Goal: Communication & Community: Answer question/provide support

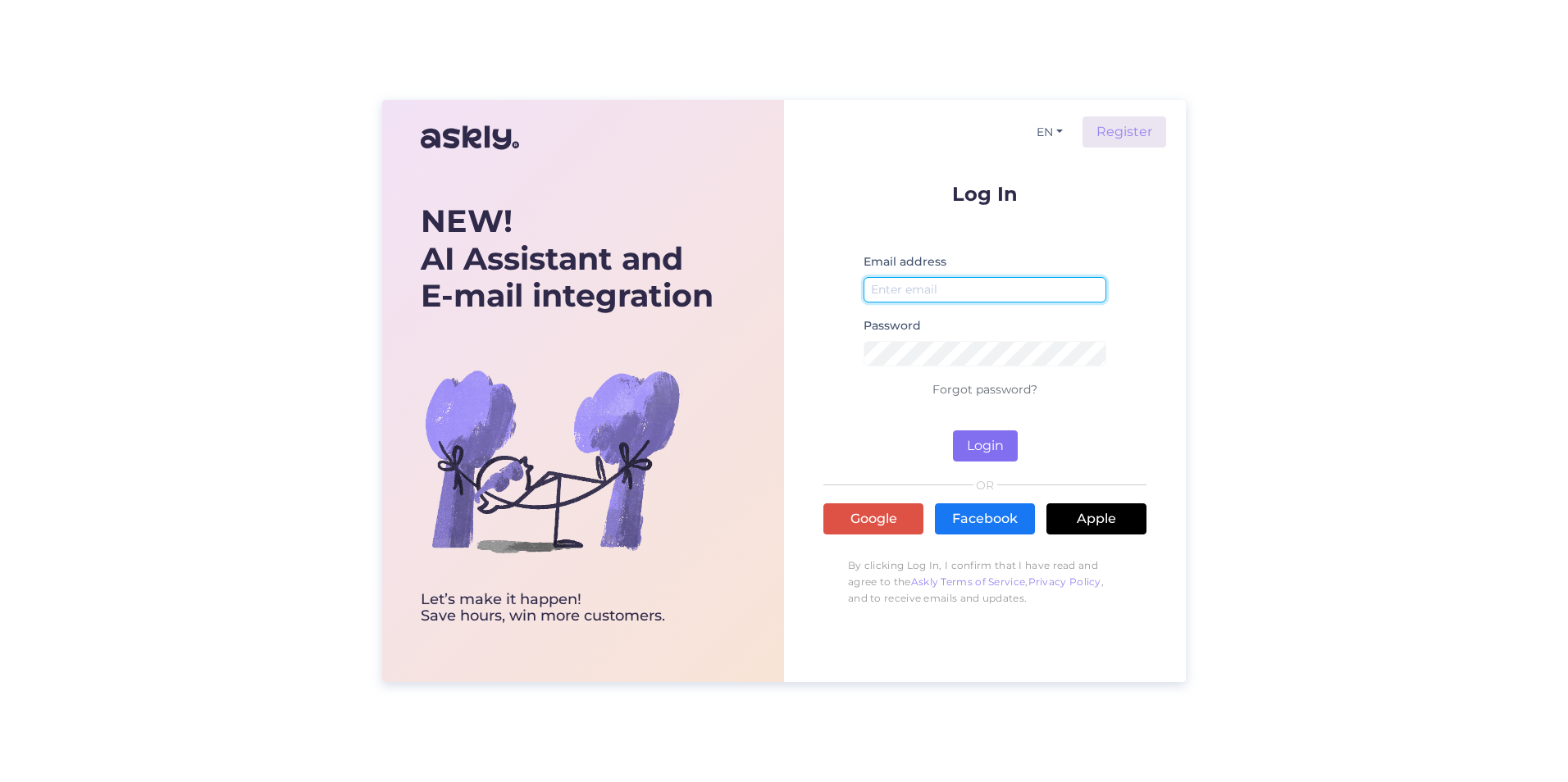
type input "[EMAIL_ADDRESS][DOMAIN_NAME]"
click at [990, 448] on button "Login" at bounding box center [984, 446] width 65 height 31
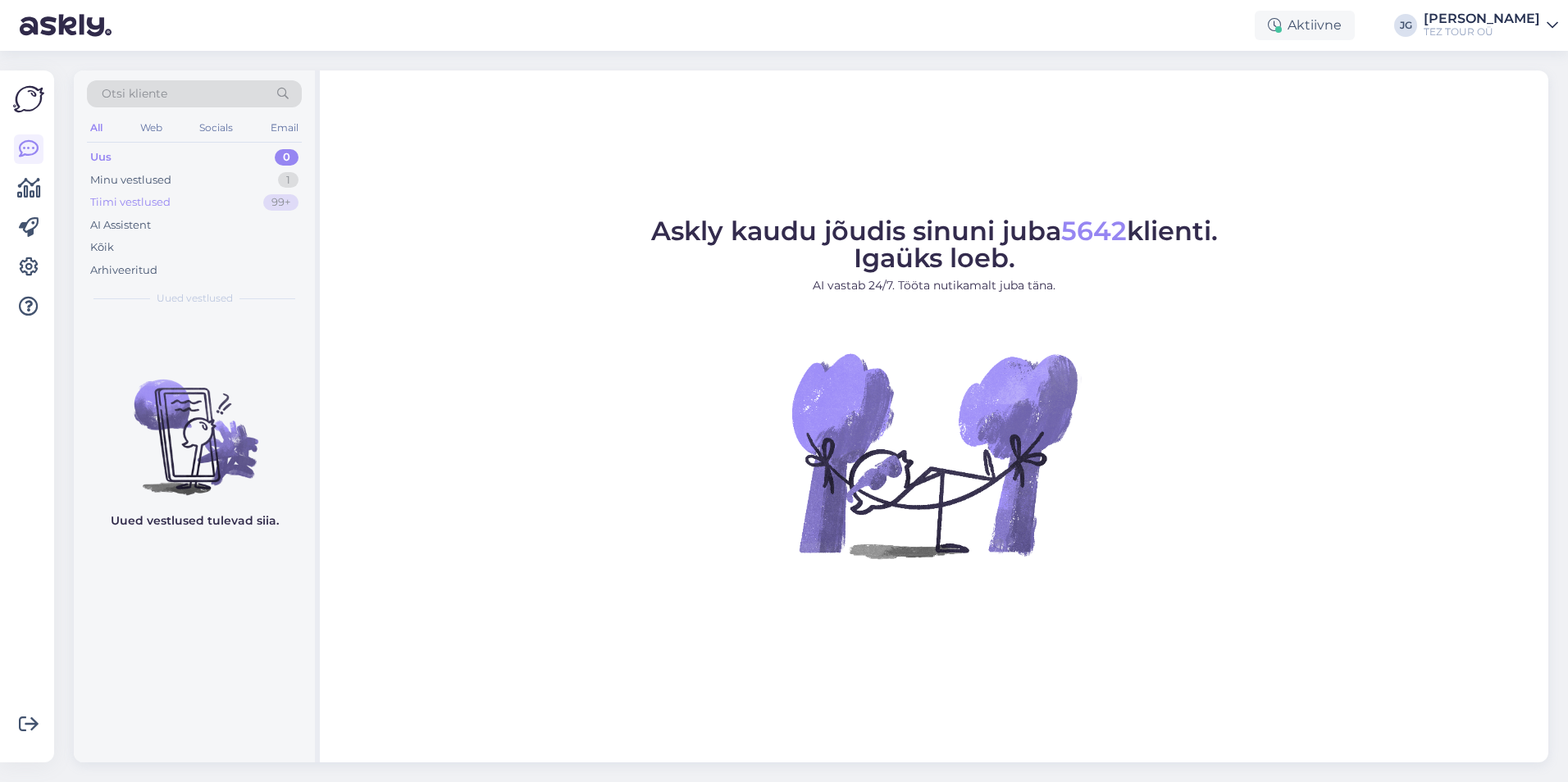
click at [168, 198] on div "Tiimi vestlused" at bounding box center [130, 202] width 80 height 17
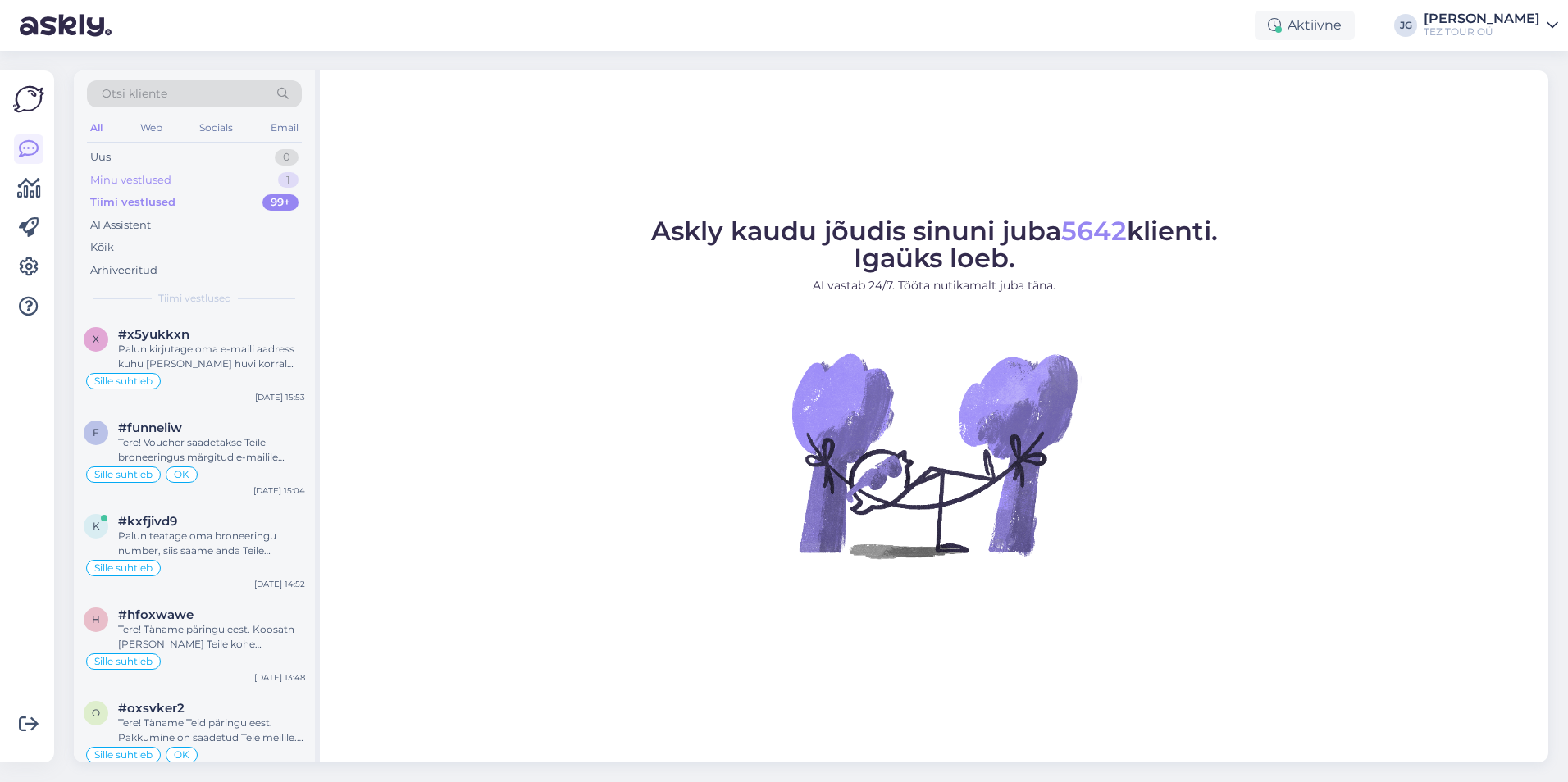
click at [149, 182] on div "Minu vestlused" at bounding box center [131, 181] width 81 height 17
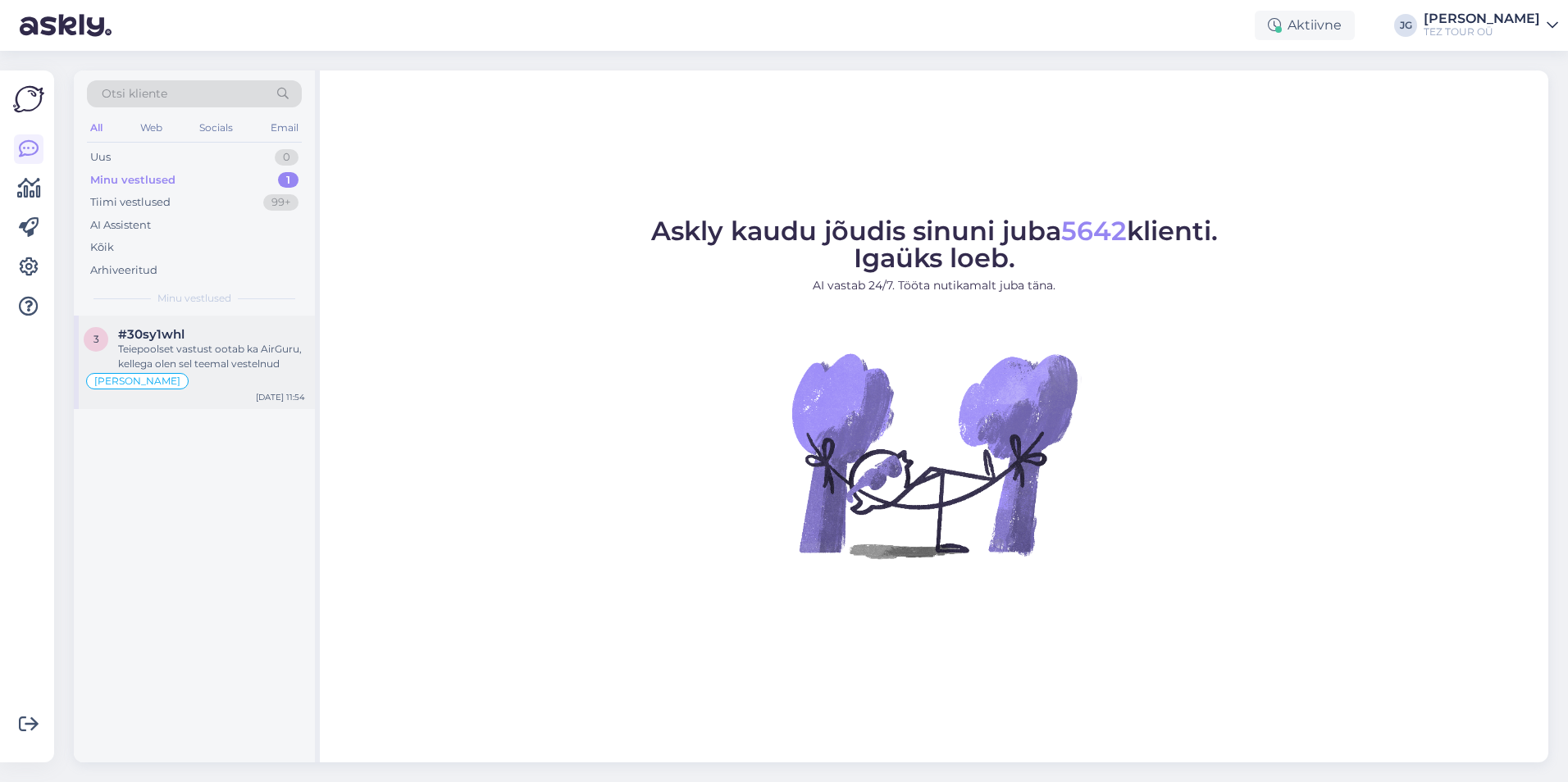
click at [208, 368] on div "Teiepoolset vastust ootab ka AirGuru, kellega olen sel teemal vestelnud" at bounding box center [211, 357] width 187 height 30
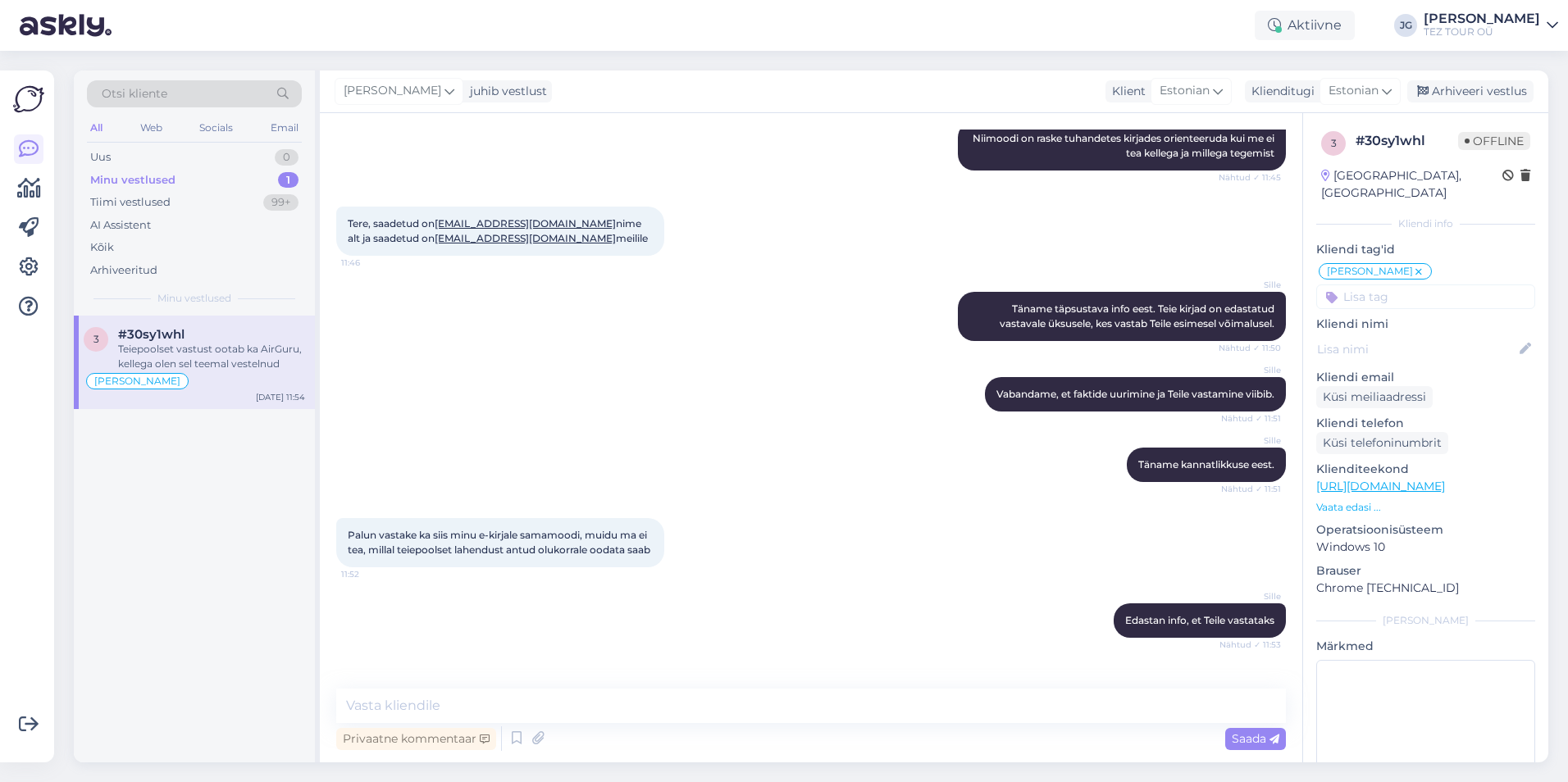
scroll to position [592, 0]
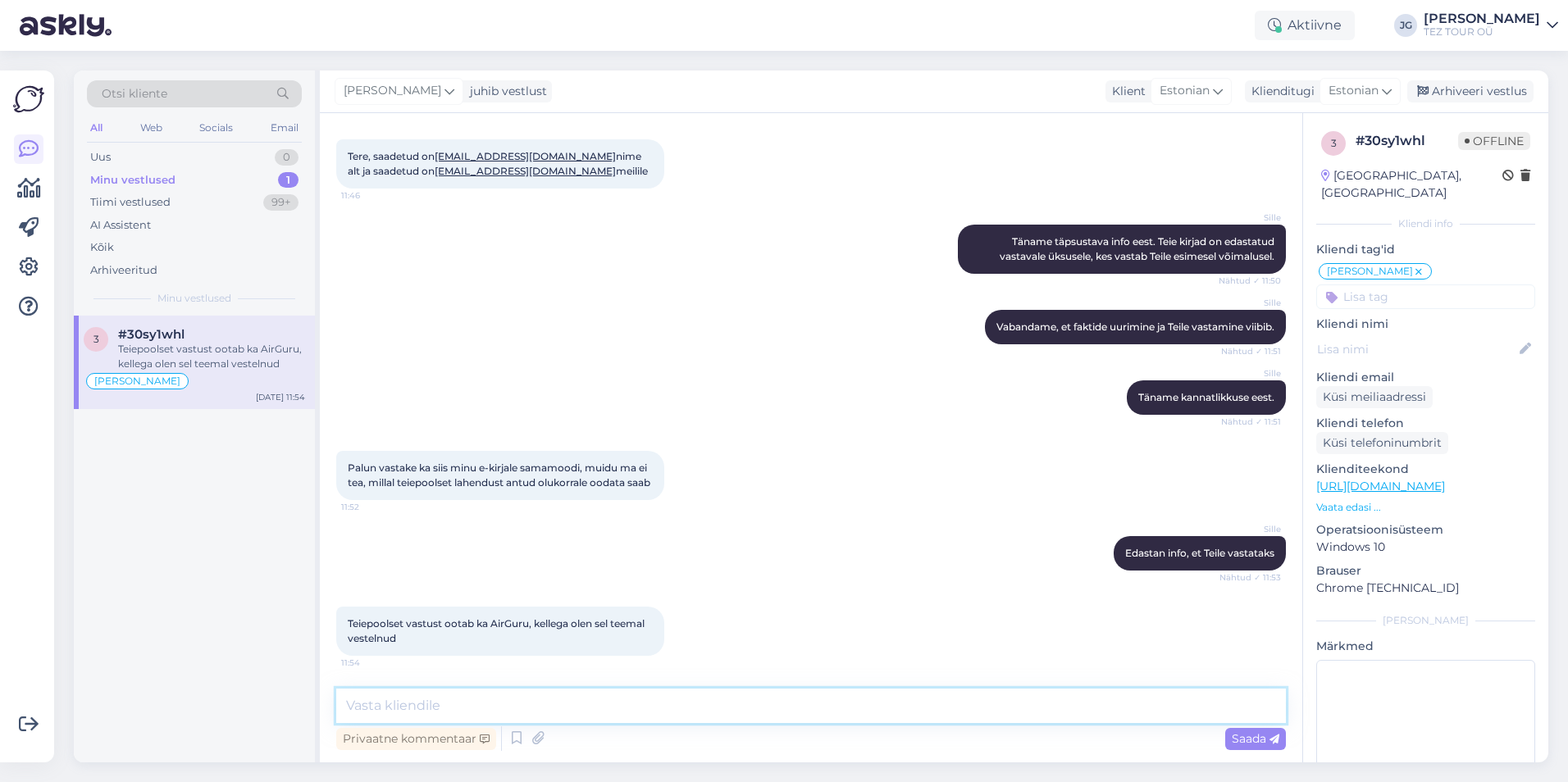
click at [420, 711] on textarea at bounding box center [811, 706] width 950 height 35
click at [378, 716] on textarea at bounding box center [811, 706] width 950 height 35
click at [143, 203] on div "Tiimi vestlused" at bounding box center [130, 202] width 80 height 17
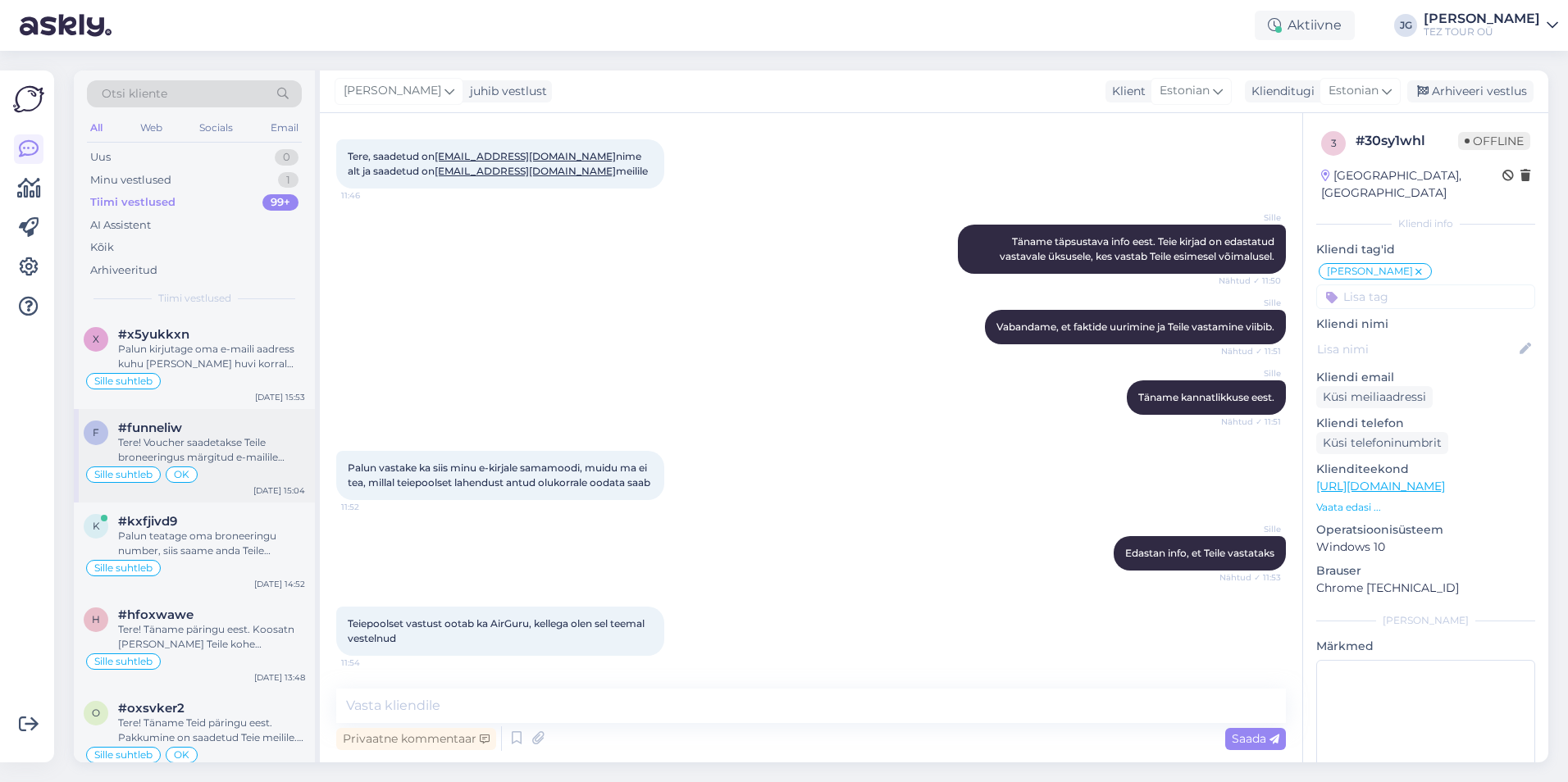
click at [246, 454] on div "Tere! Voucher saadetakse Teile broneeringus märgitud e-mailile umber 4-5 päeva …" at bounding box center [211, 451] width 187 height 30
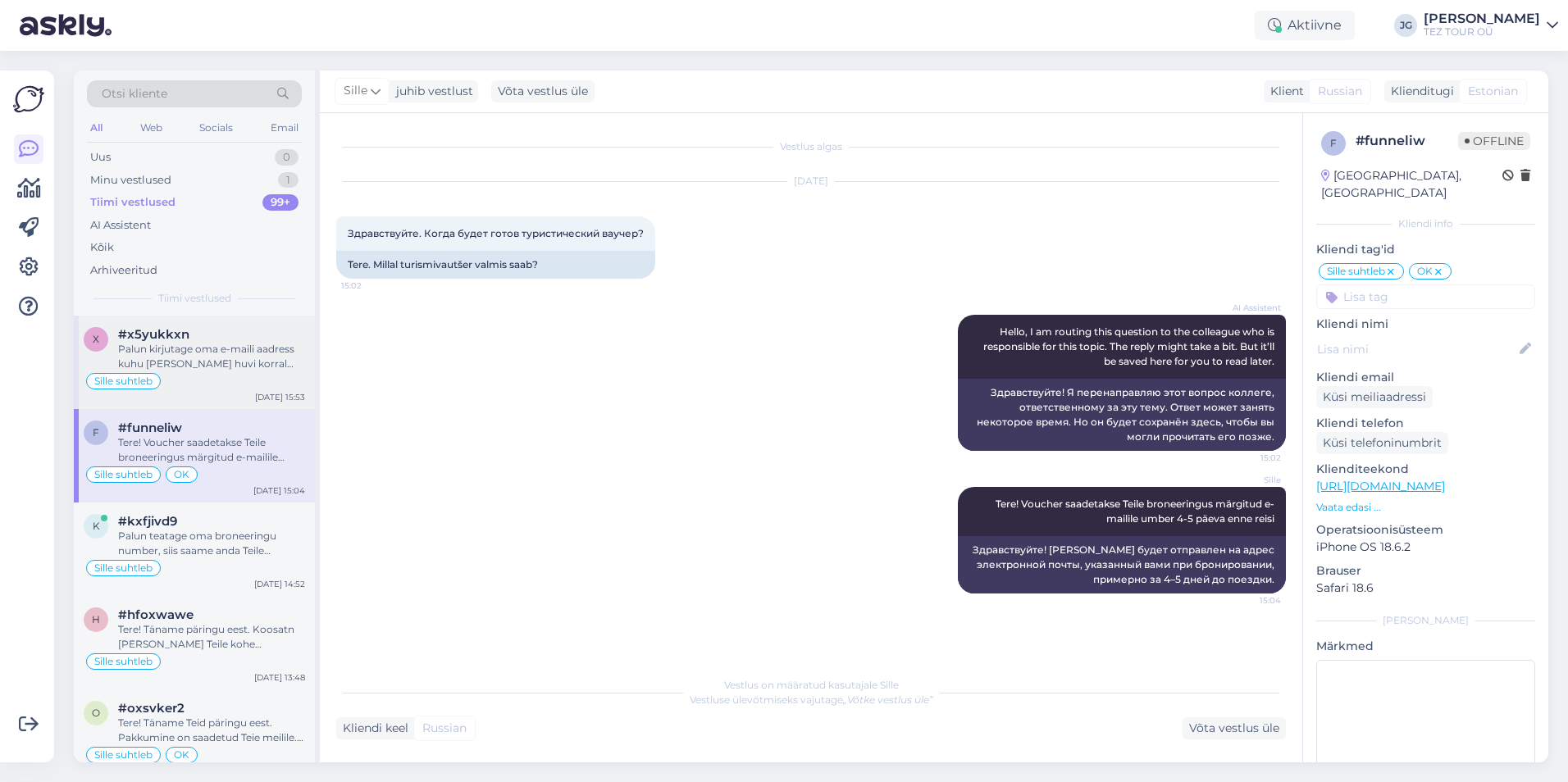
click at [262, 366] on div "Palun kirjutage oma e-maili aadress kuhu [PERSON_NAME] huvi korral saata pakkum…" at bounding box center [211, 357] width 187 height 30
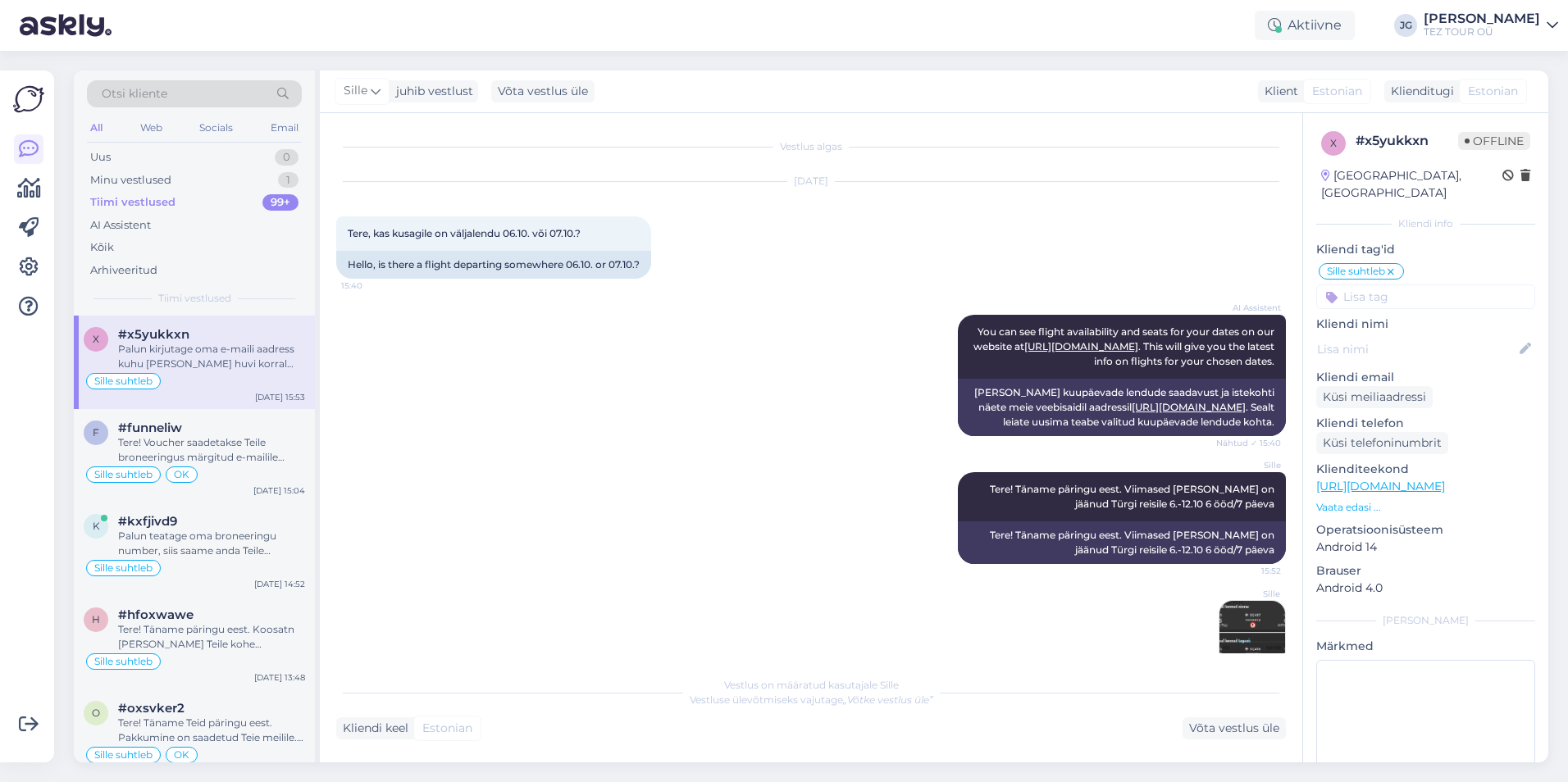
scroll to position [232, 0]
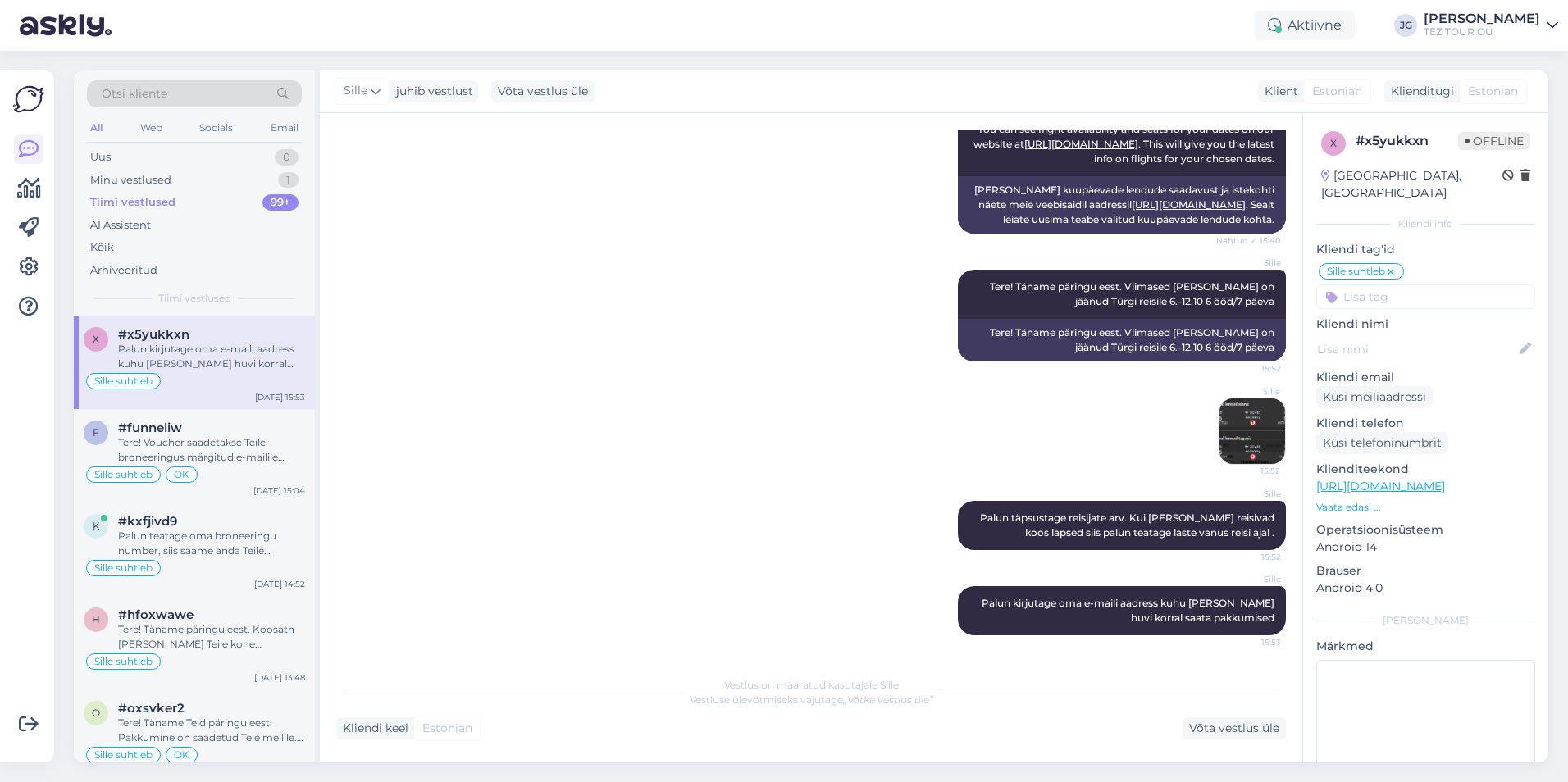
click at [687, 460] on div "Sille 15:52" at bounding box center [811, 432] width 950 height 103
click at [140, 183] on div "Minu vestlused" at bounding box center [131, 181] width 81 height 17
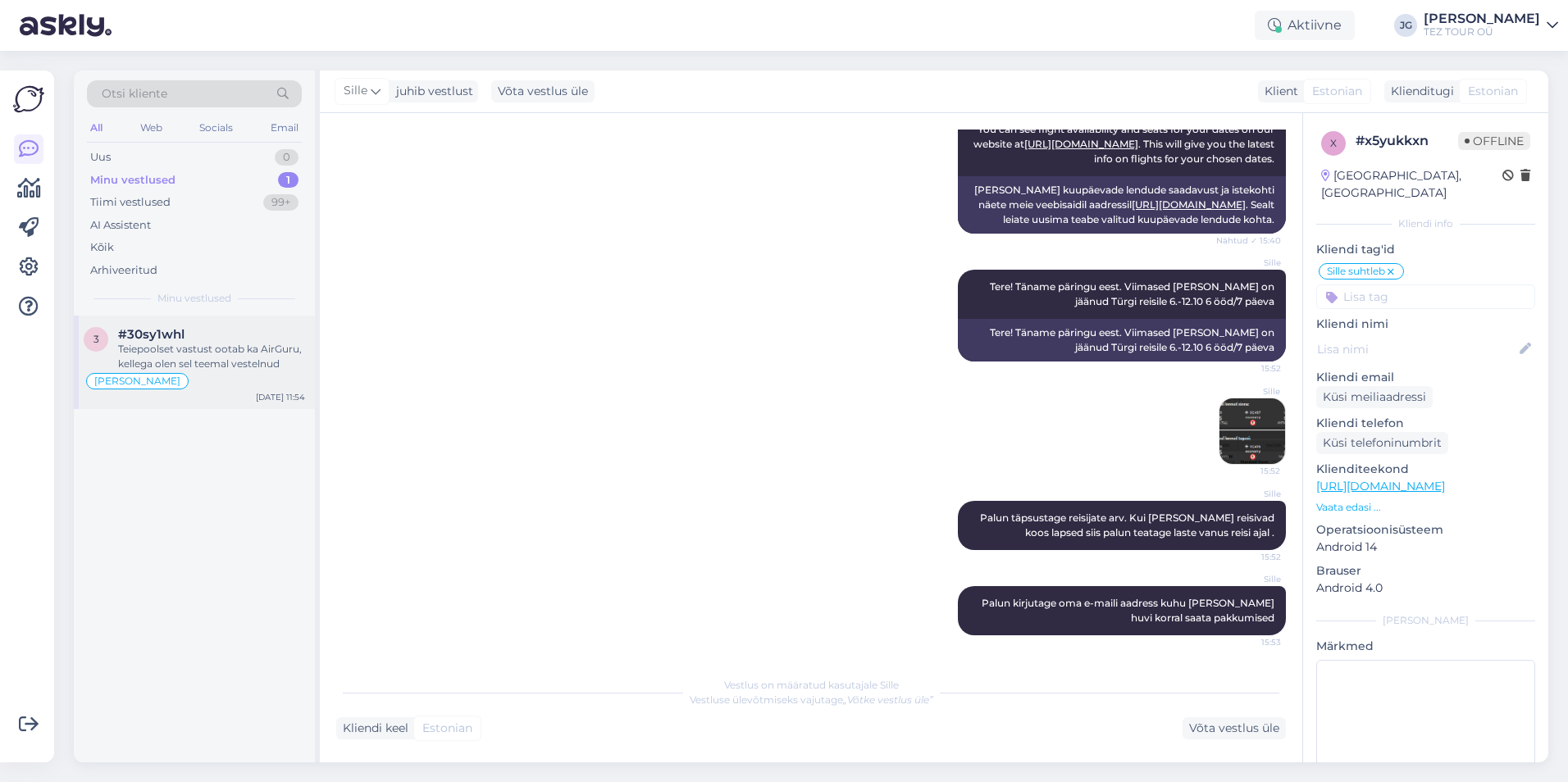
click at [212, 374] on div "[PERSON_NAME]" at bounding box center [194, 381] width 221 height 20
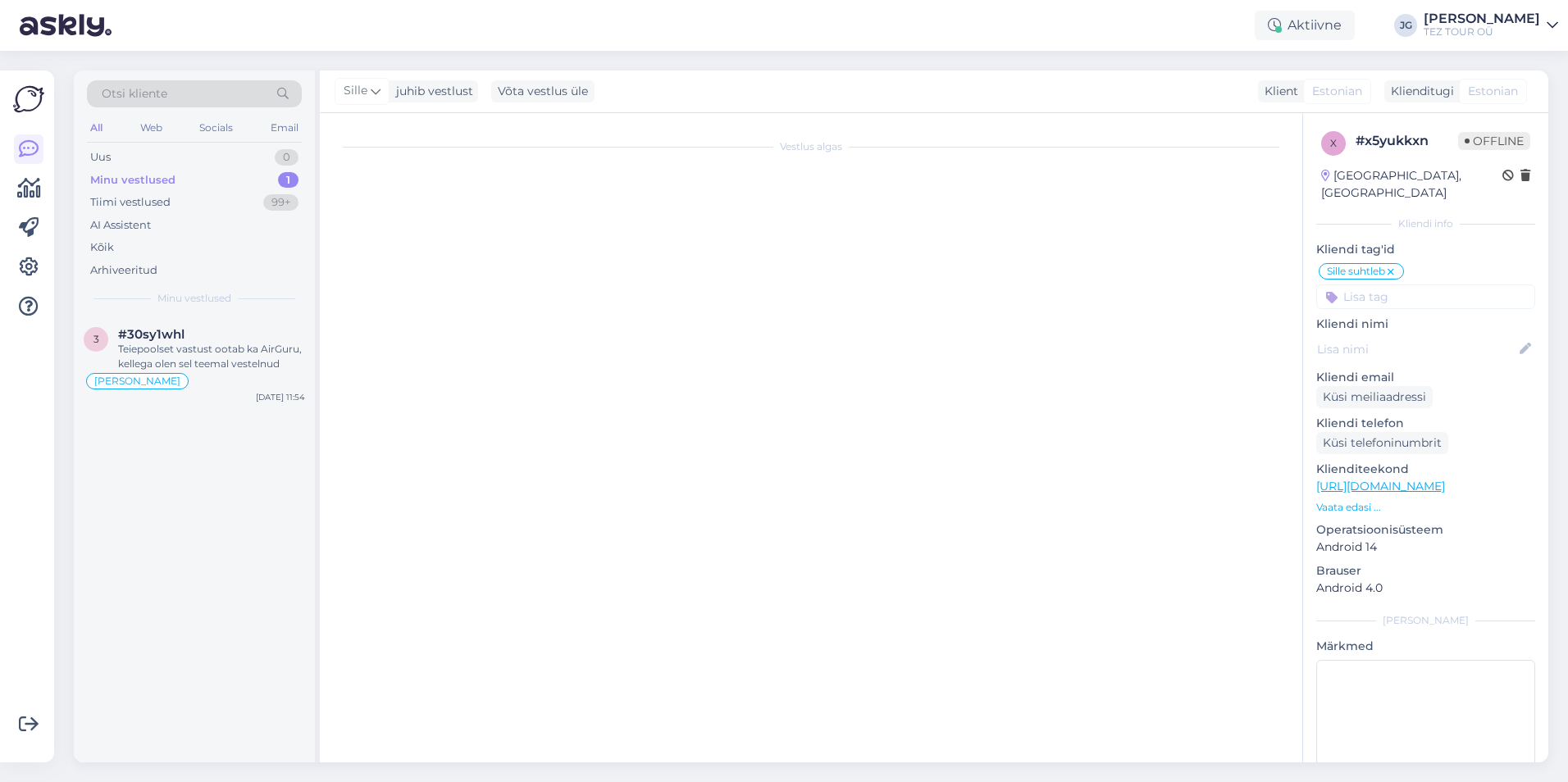
scroll to position [592, 0]
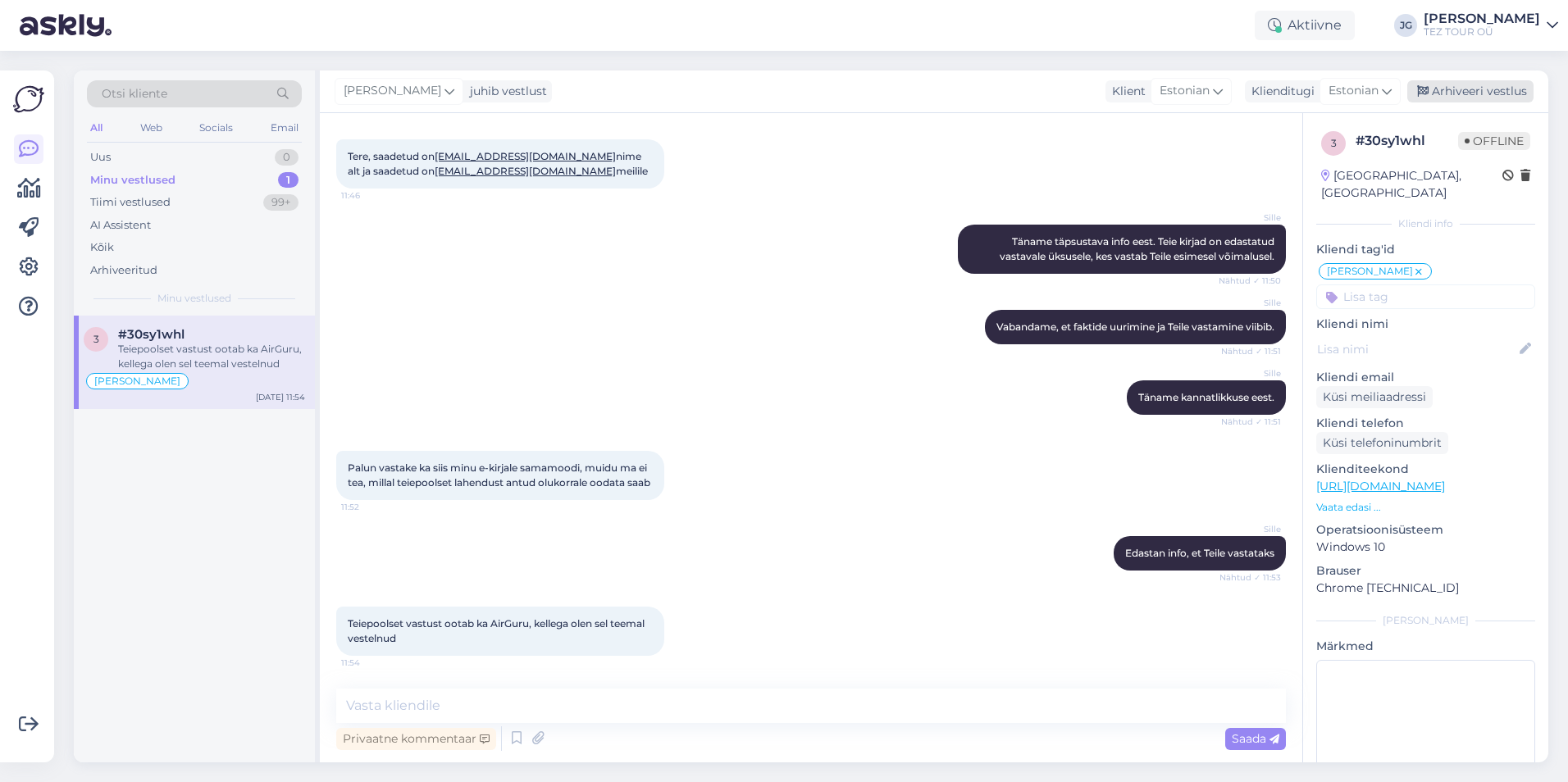
click at [1504, 90] on div "Arhiveeri vestlus" at bounding box center [1470, 91] width 126 height 22
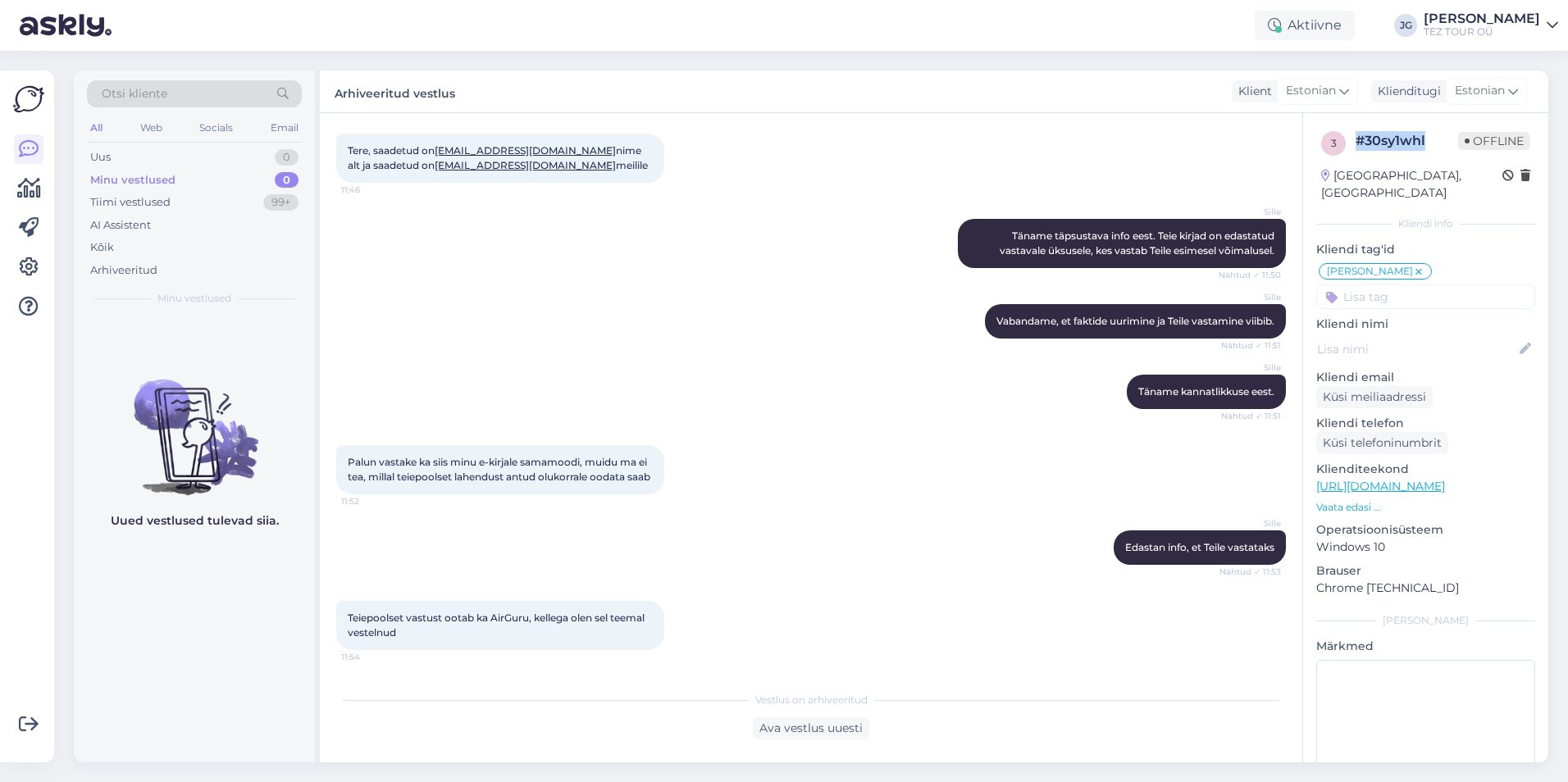
drag, startPoint x: 1433, startPoint y: 138, endPoint x: 1345, endPoint y: 143, distance: 88.1
type textarea "#30sy1whl"
click at [1345, 143] on div "3 # 30sy1whl Offline" at bounding box center [1425, 143] width 209 height 25
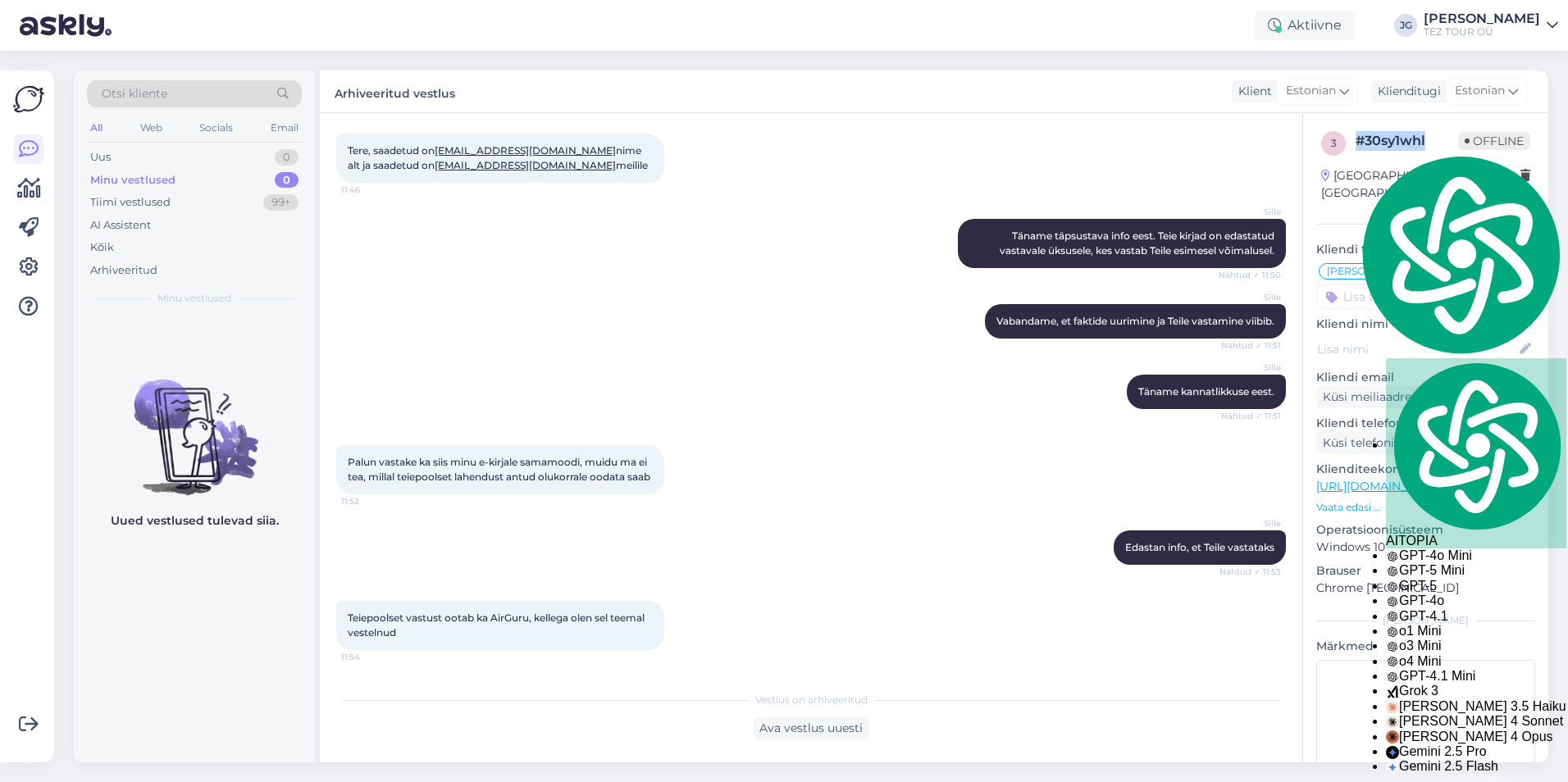
copy div "# 30sy1whl"
click at [120, 207] on div "Tiimi vestlused" at bounding box center [130, 202] width 80 height 17
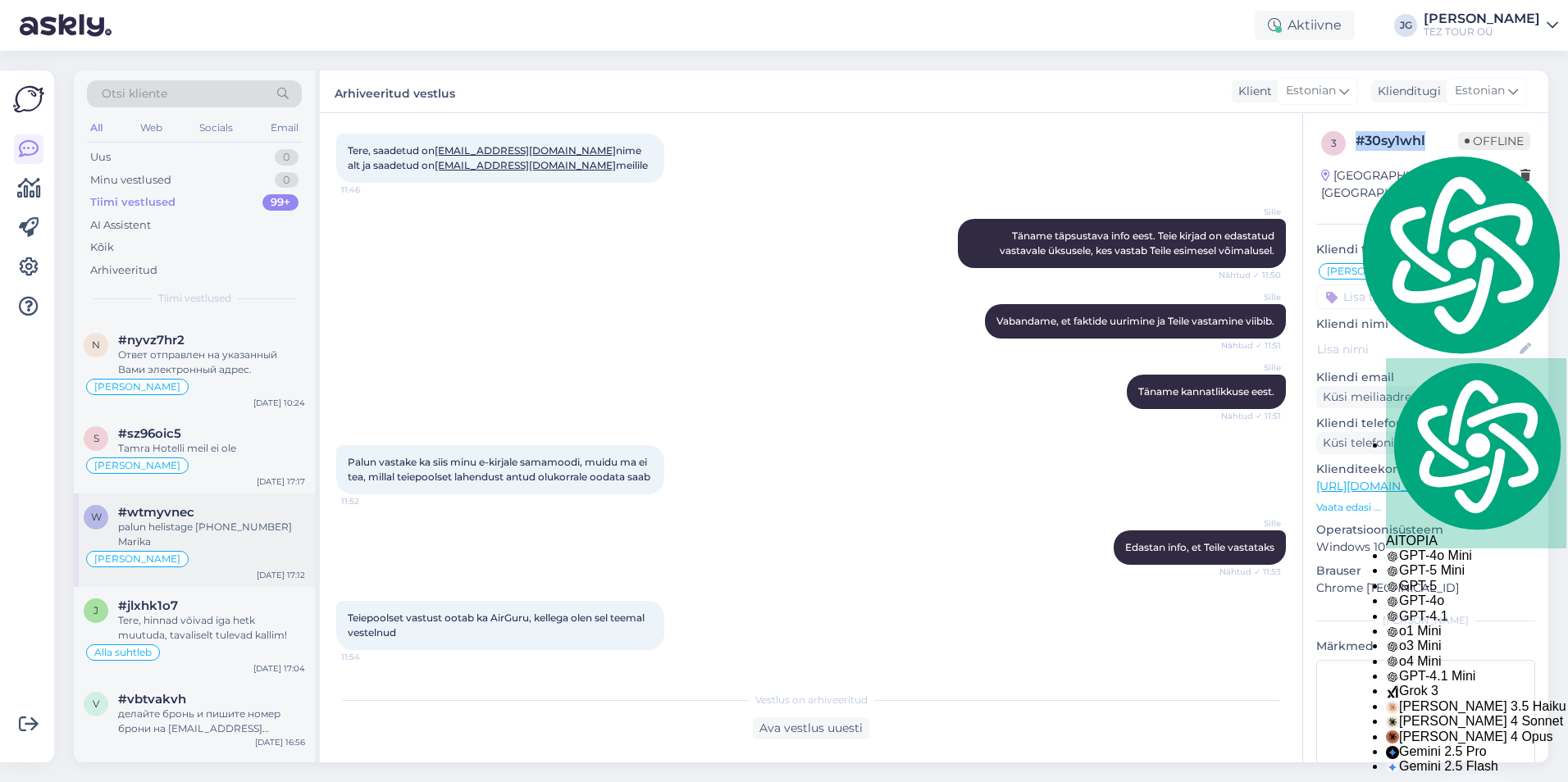
scroll to position [820, 0]
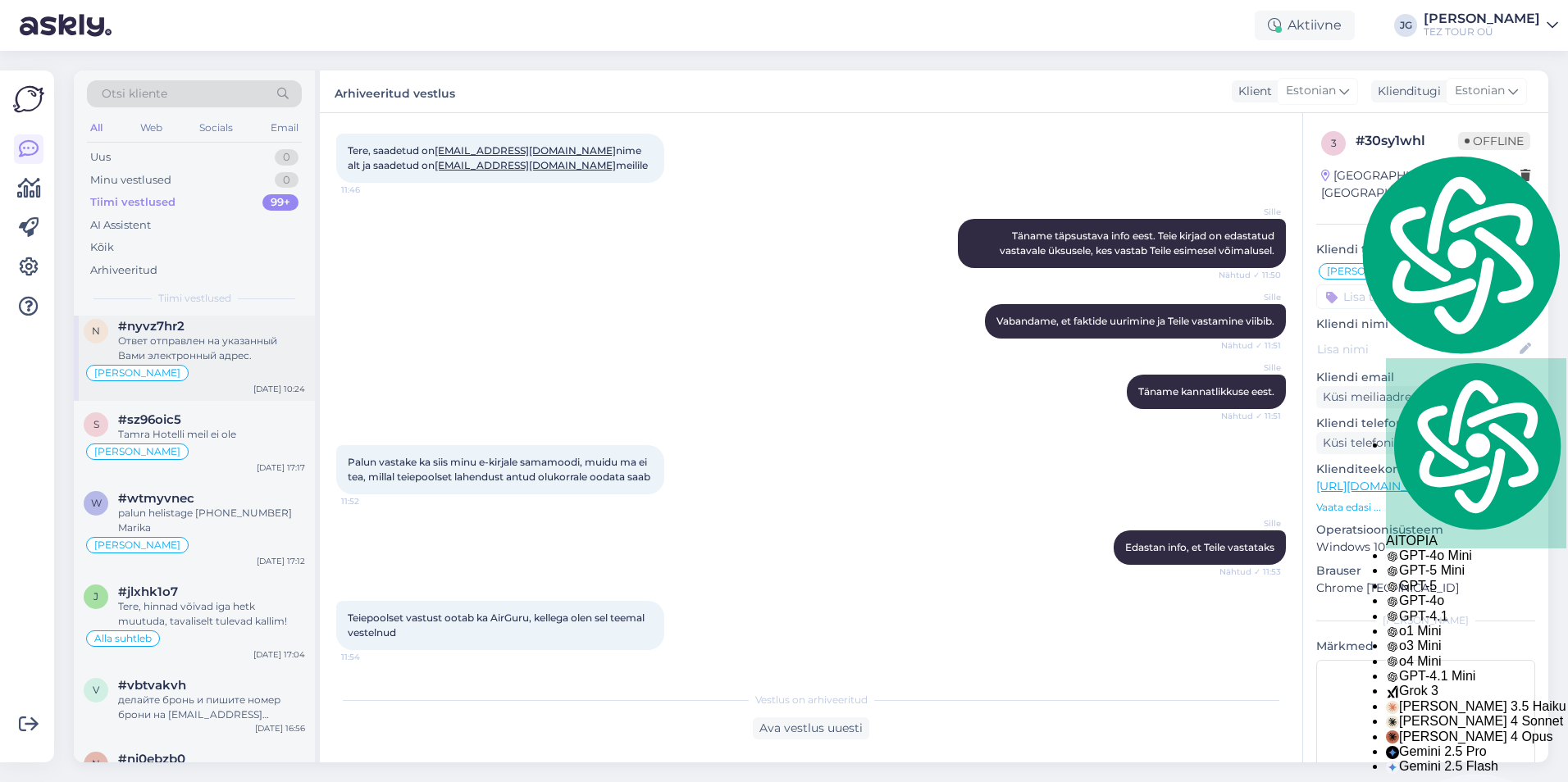
click at [212, 389] on div "n #nyvz7hr2 Ответ отправлен на указанный Вами электронный адрес. [PERSON_NAME] …" at bounding box center [194, 354] width 241 height 93
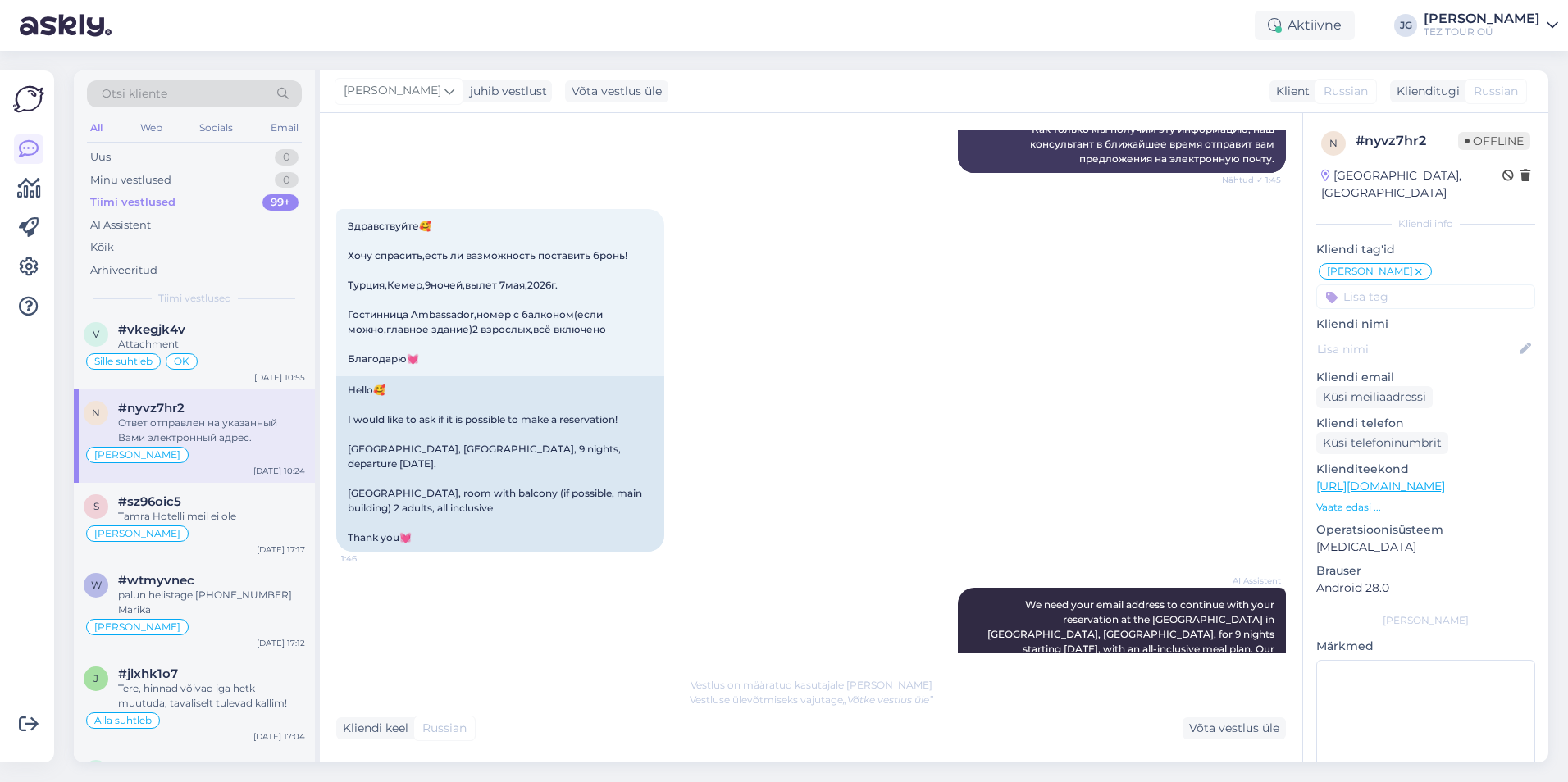
scroll to position [656, 0]
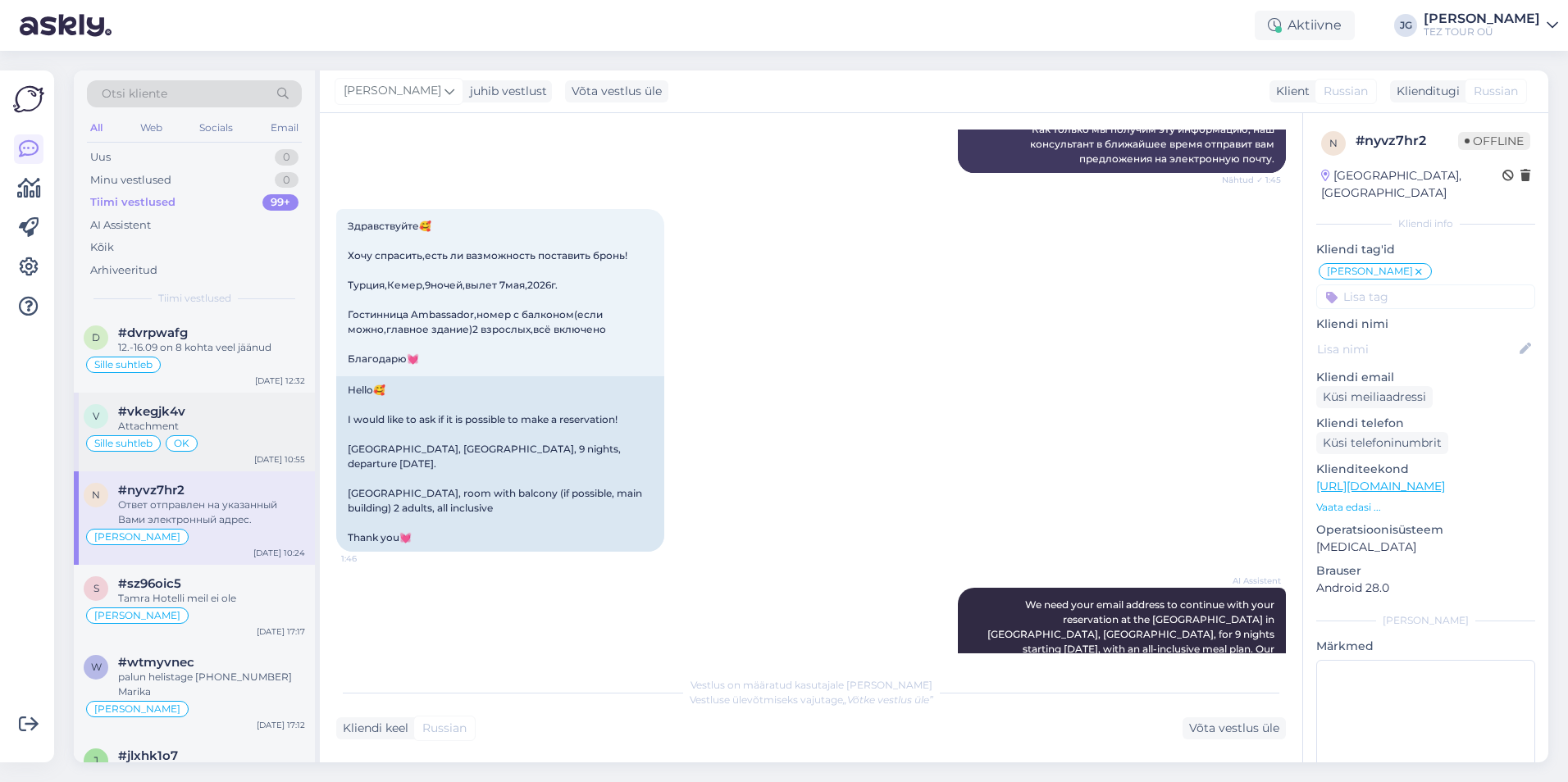
click at [215, 448] on div "Sille suhtleb OK" at bounding box center [194, 444] width 221 height 20
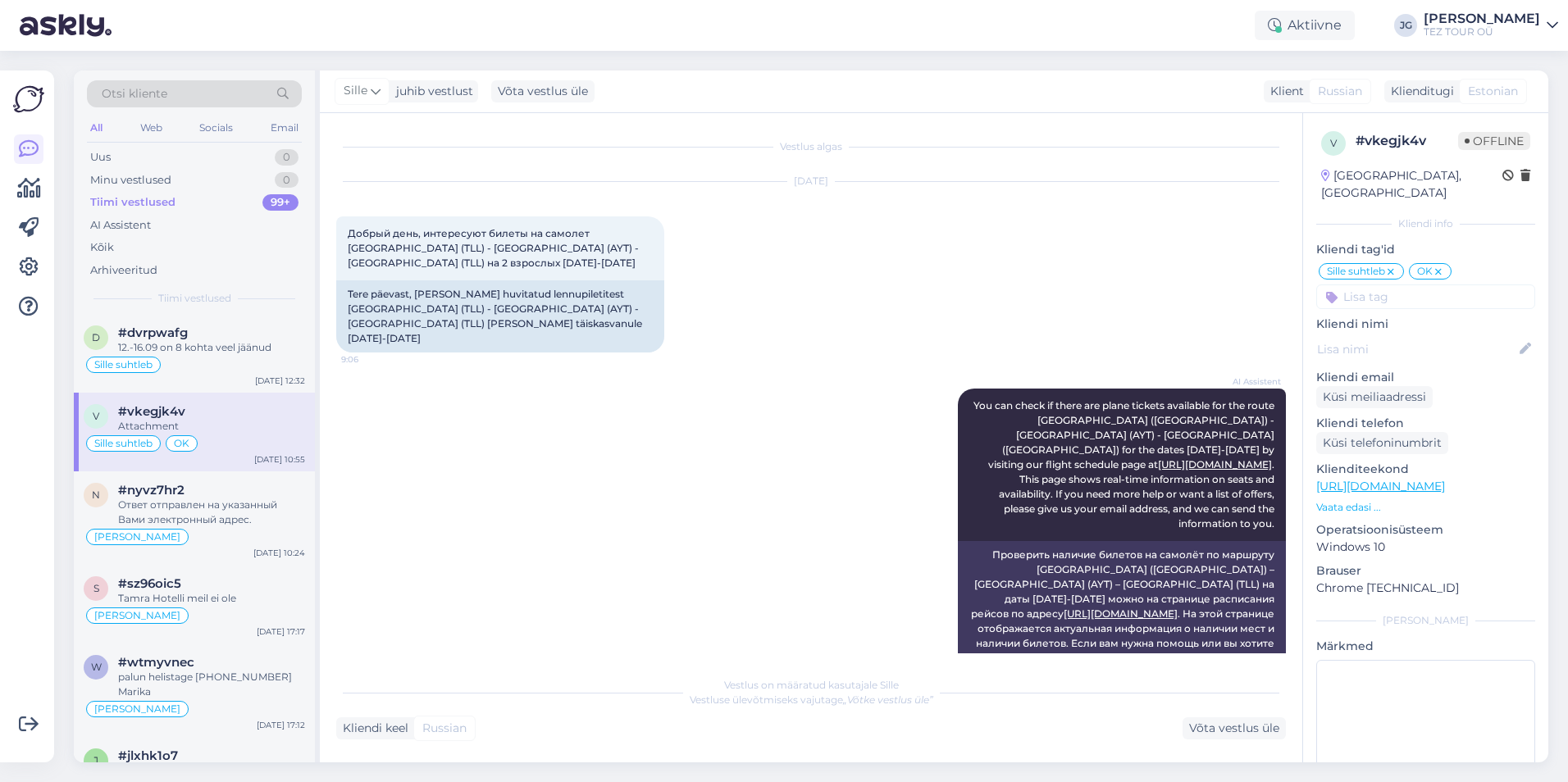
scroll to position [1247, 0]
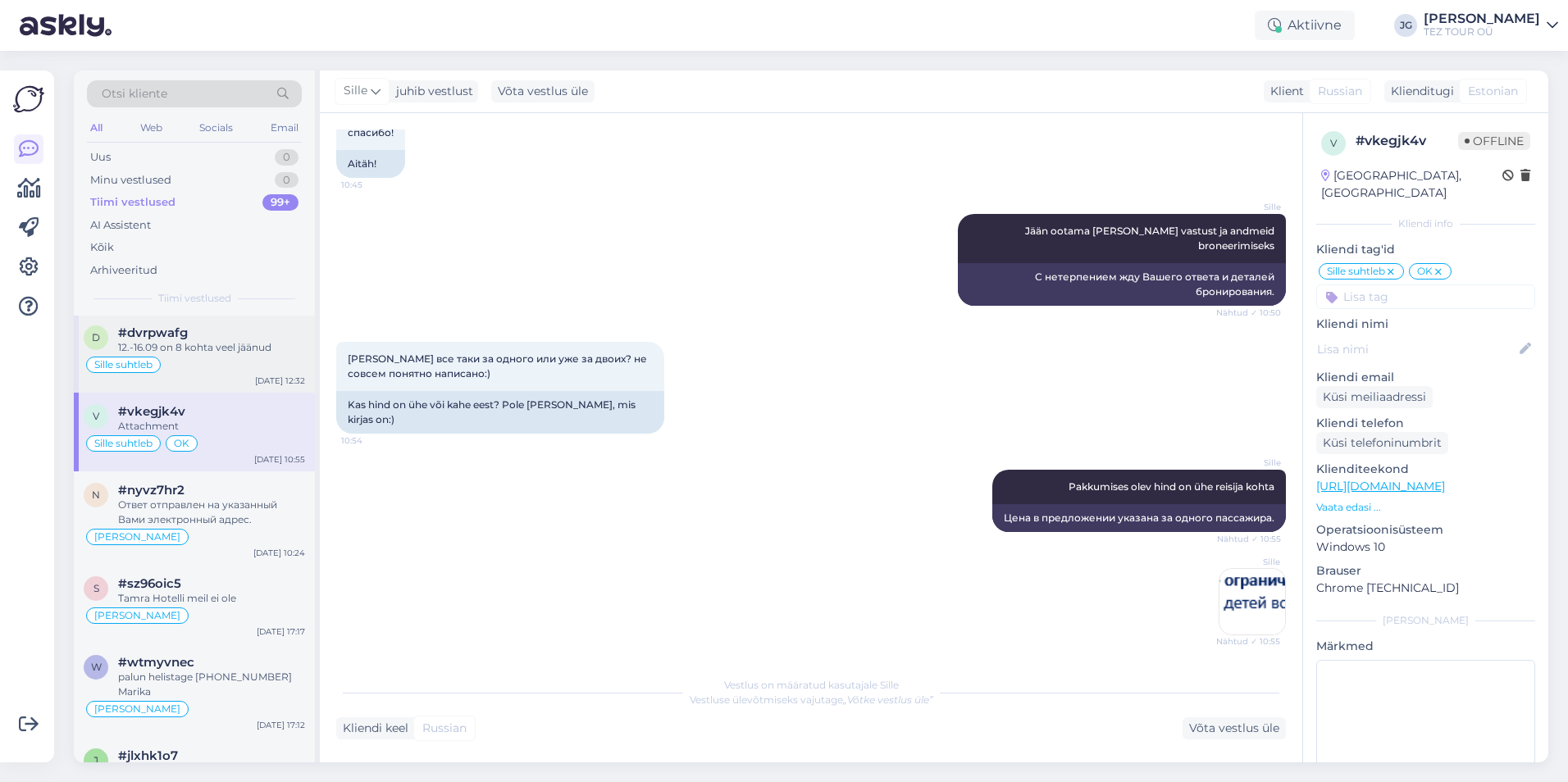
click at [210, 361] on div "Sille suhtleb" at bounding box center [194, 365] width 221 height 20
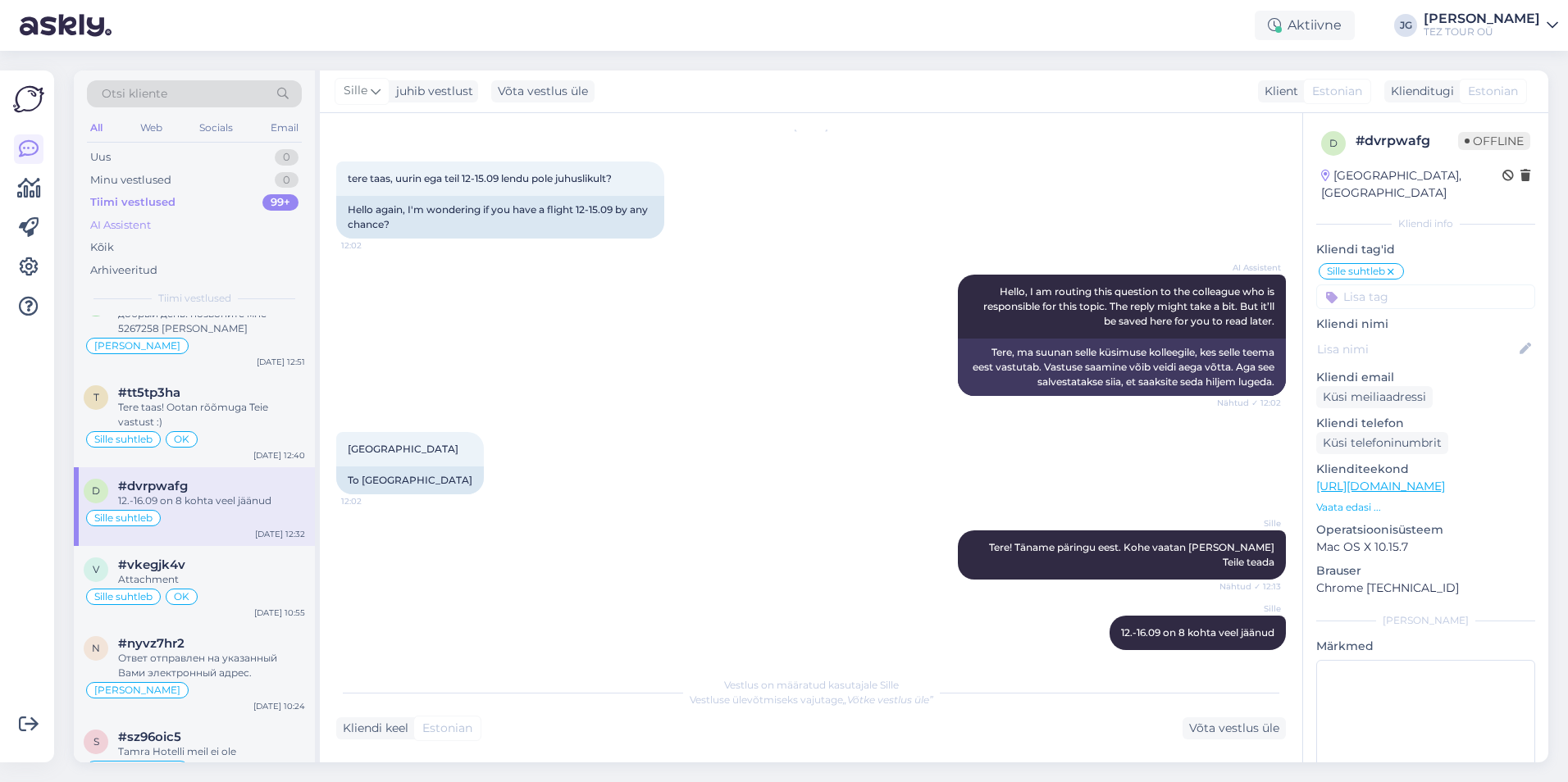
scroll to position [410, 0]
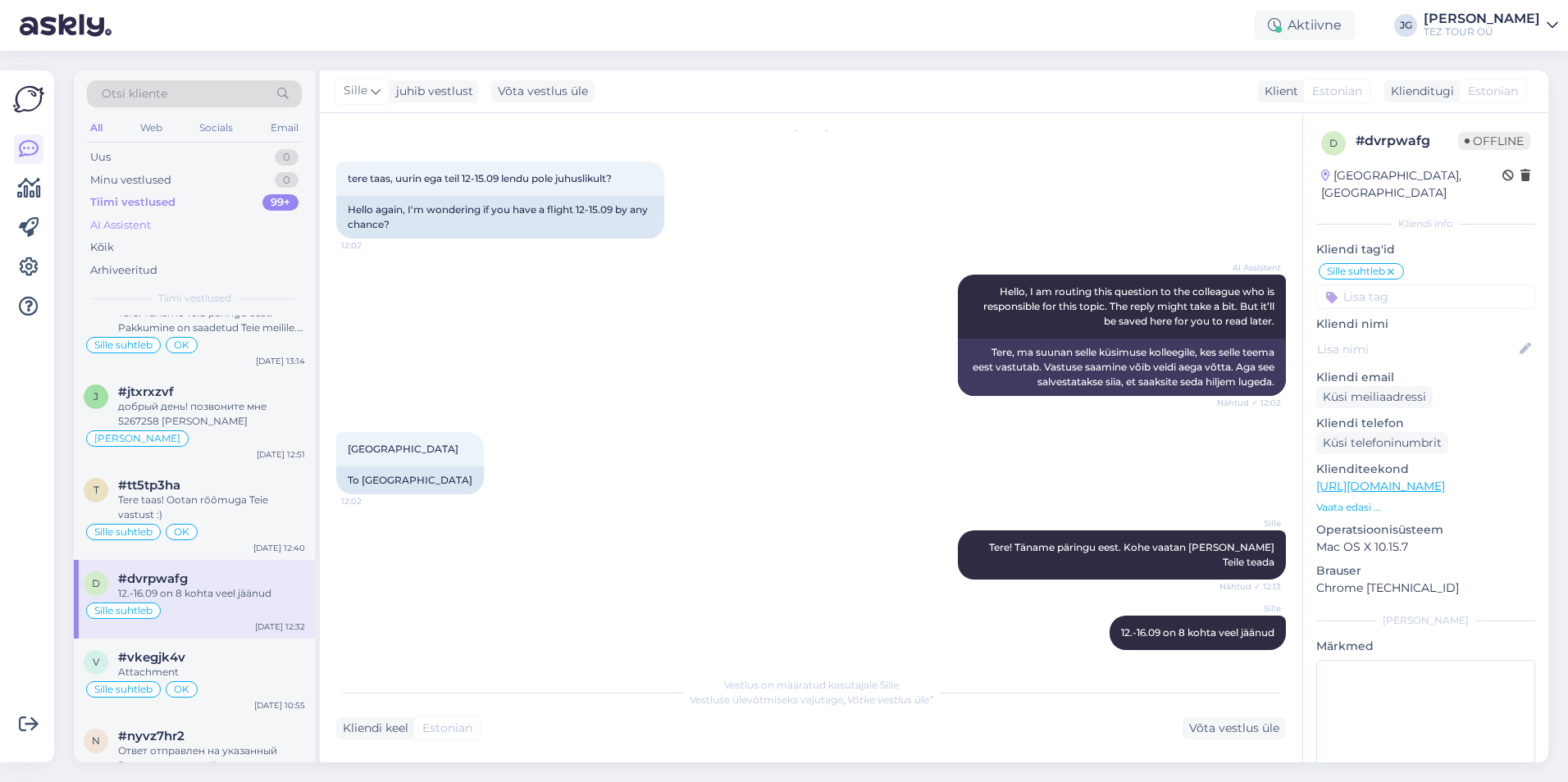
click at [118, 229] on div "AI Assistent" at bounding box center [120, 225] width 61 height 17
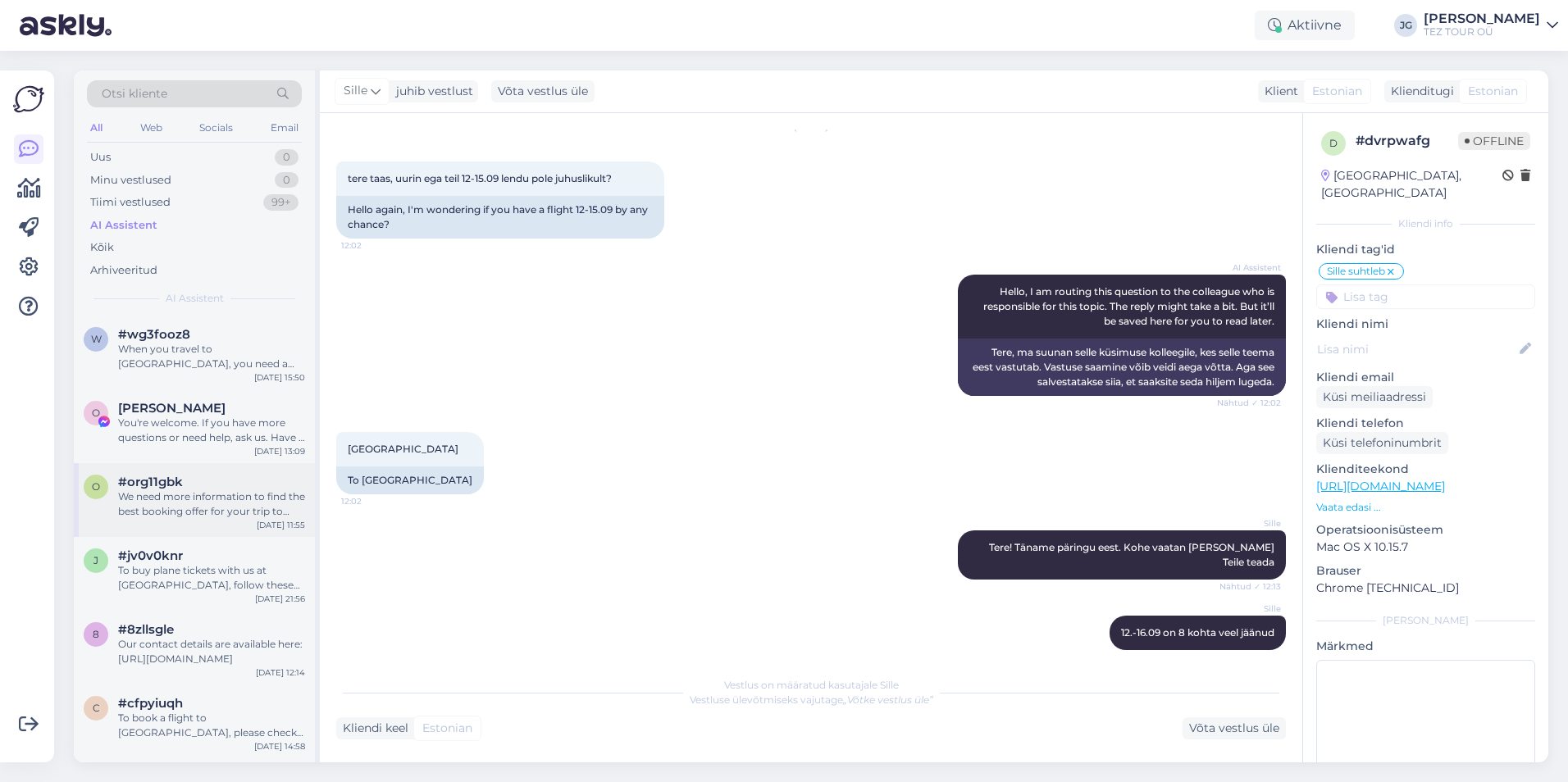
click at [219, 522] on div "o #org11gbk We need more information to find the best booking offer for your tr…" at bounding box center [194, 500] width 241 height 73
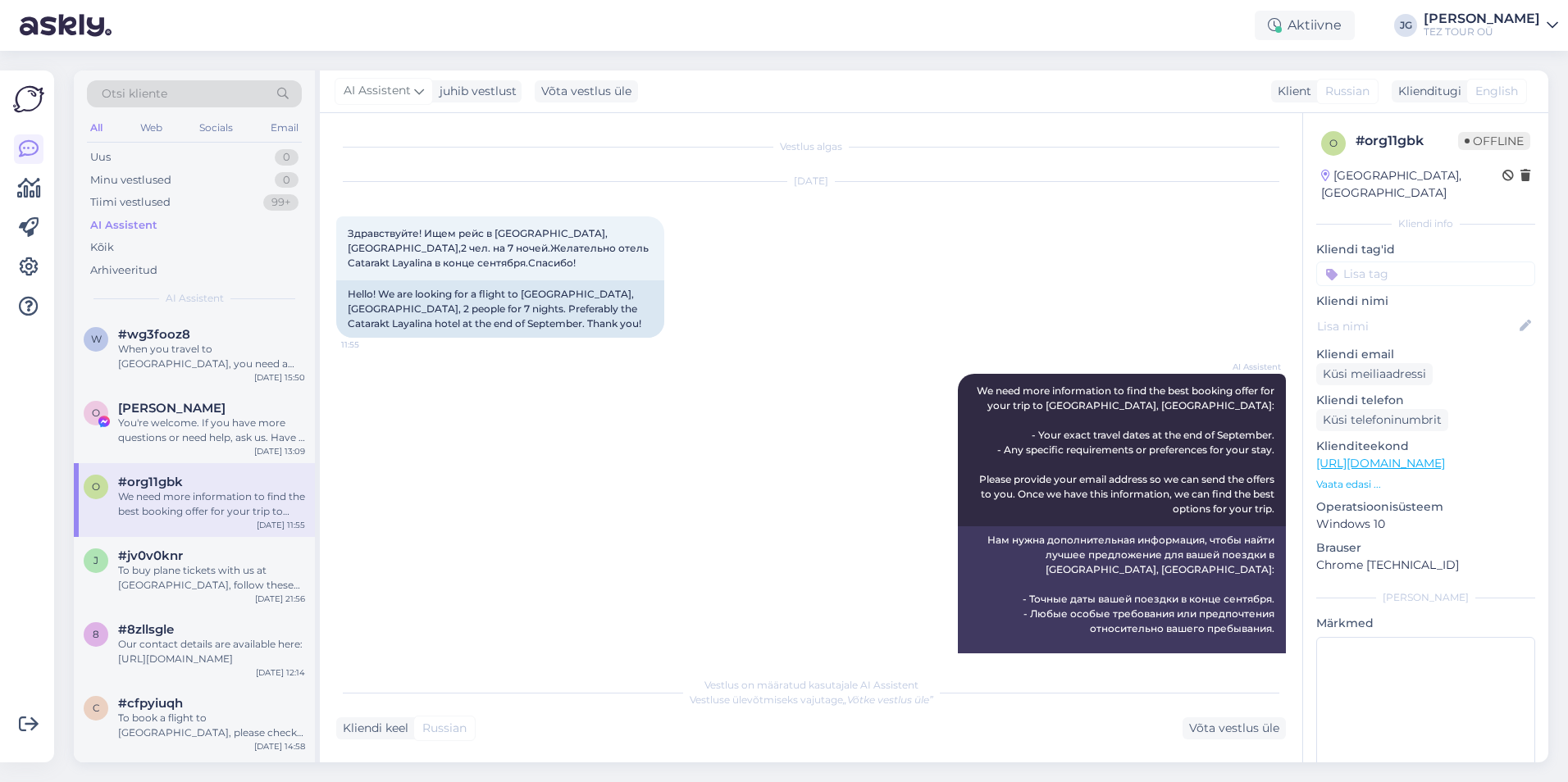
scroll to position [81, 0]
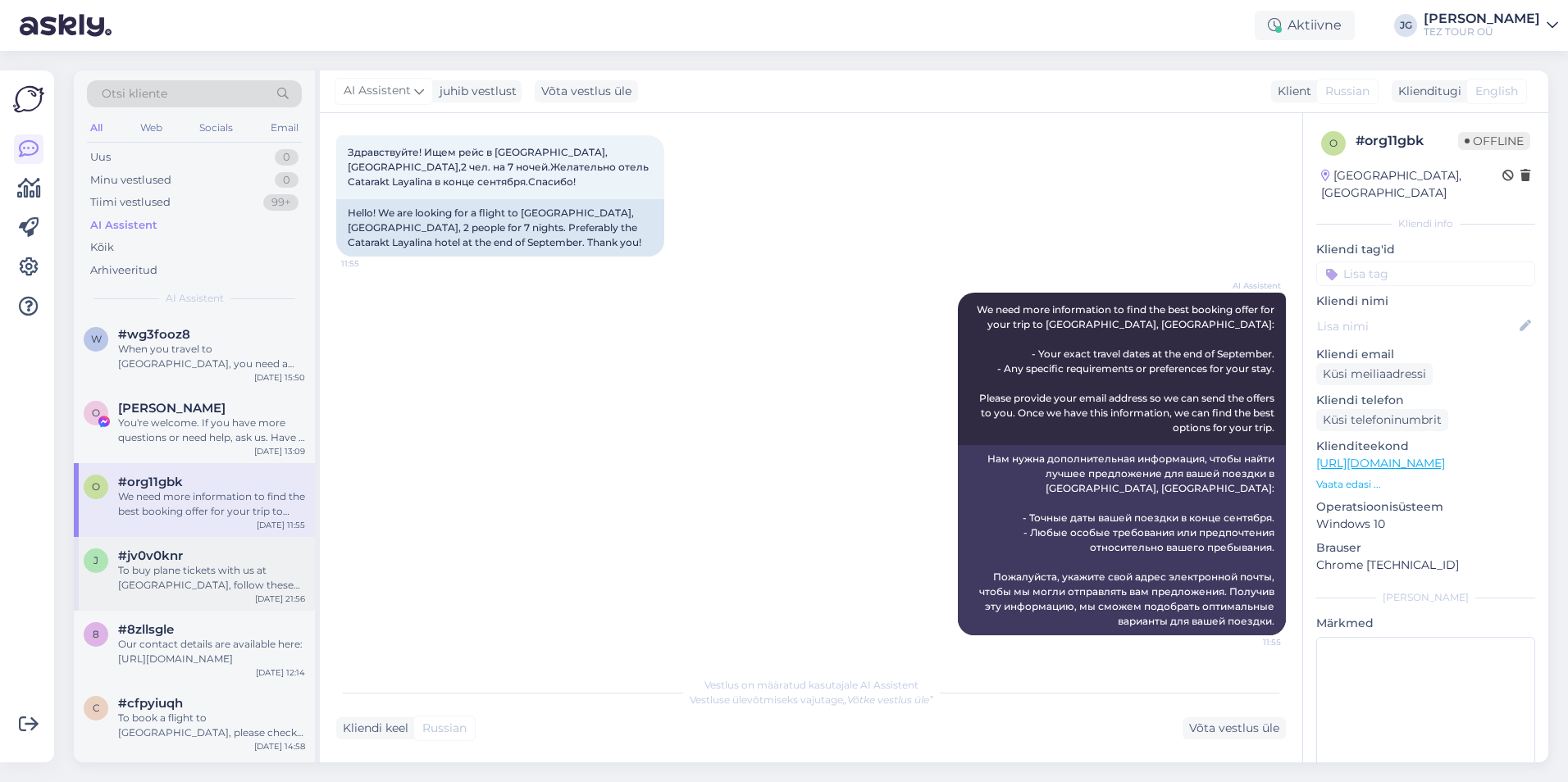
click at [212, 587] on div "To buy plane tickets with us at [GEOGRAPHIC_DATA], follow these steps: 1. Go to…" at bounding box center [211, 579] width 187 height 30
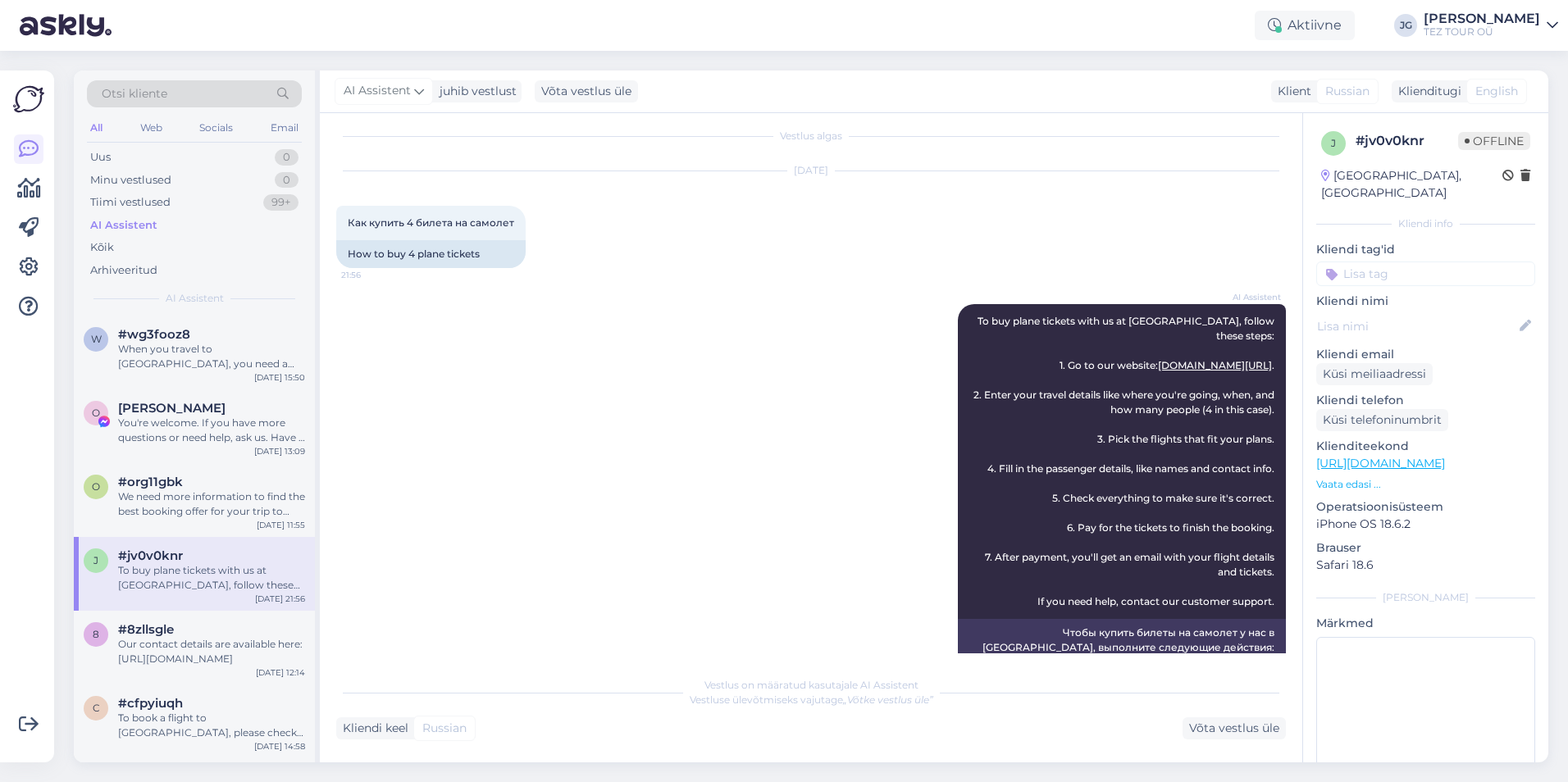
scroll to position [0, 0]
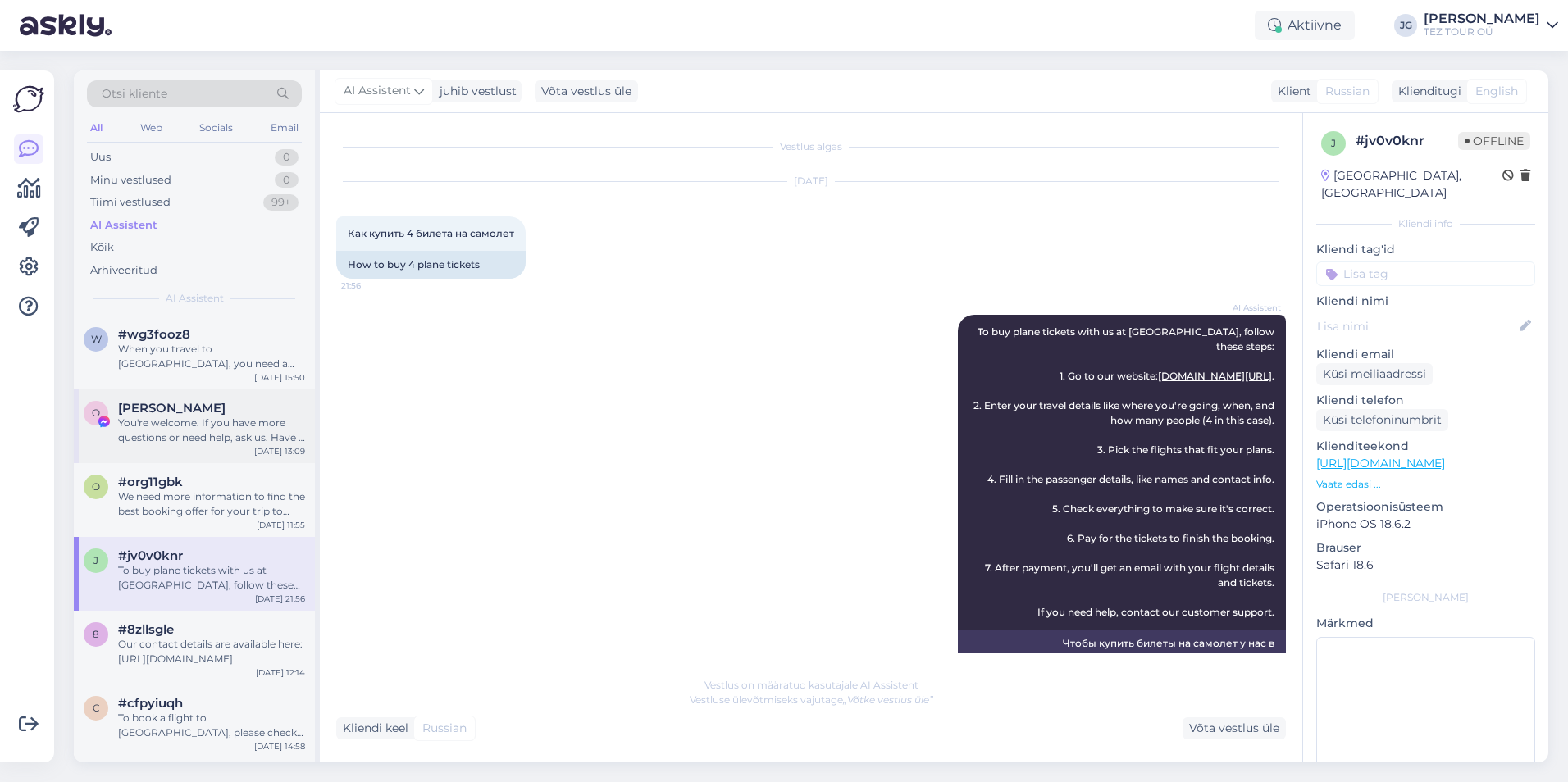
drag, startPoint x: 192, startPoint y: 480, endPoint x: 192, endPoint y: 449, distance: 31.0
click at [192, 479] on div "#org11gbk" at bounding box center [211, 481] width 187 height 15
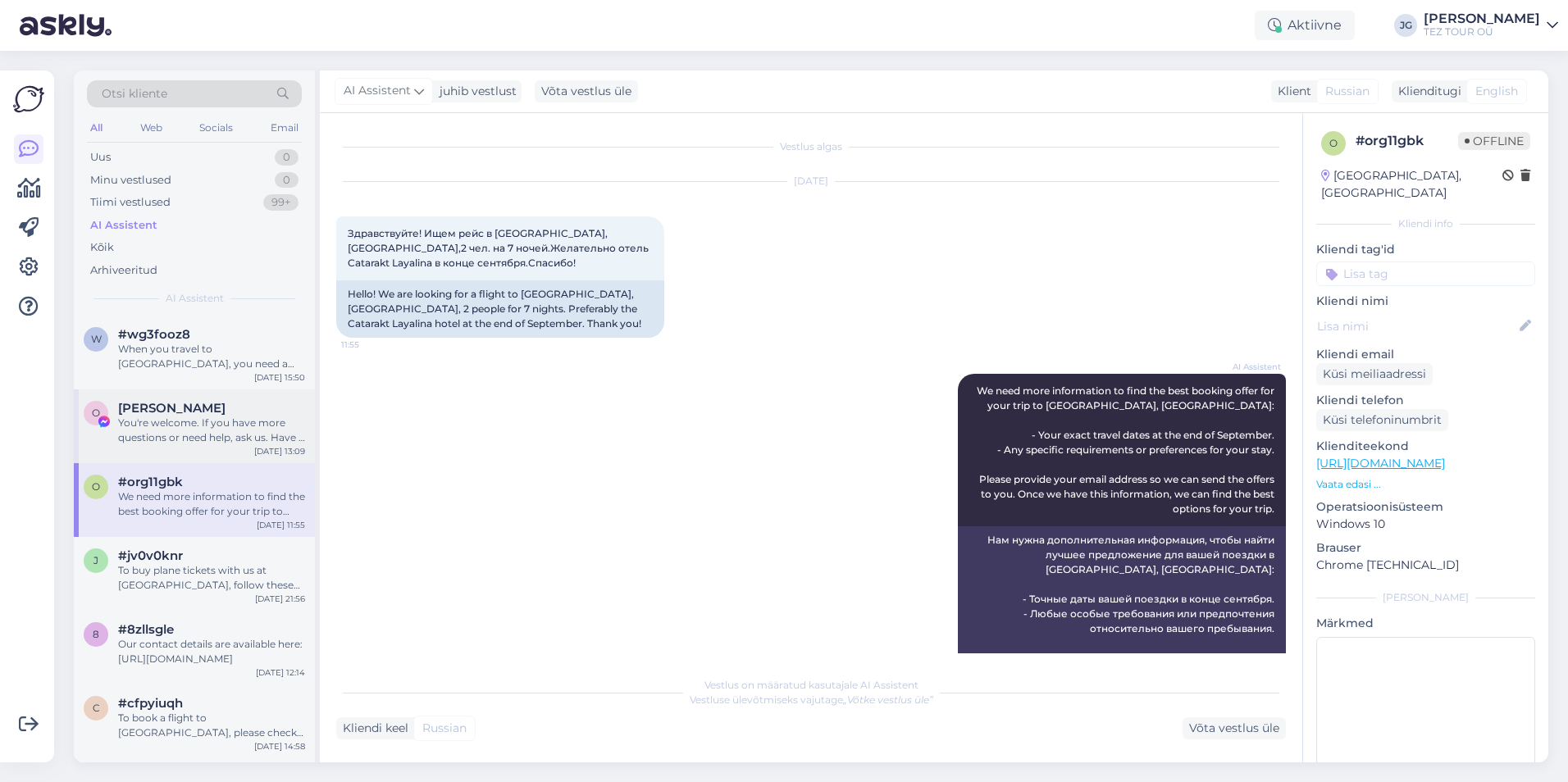
drag, startPoint x: 167, startPoint y: 432, endPoint x: 177, endPoint y: 430, distance: 10.2
click at [167, 431] on div "You're welcome. If you have more questions or need help, ask us. Have a good da…" at bounding box center [211, 431] width 187 height 30
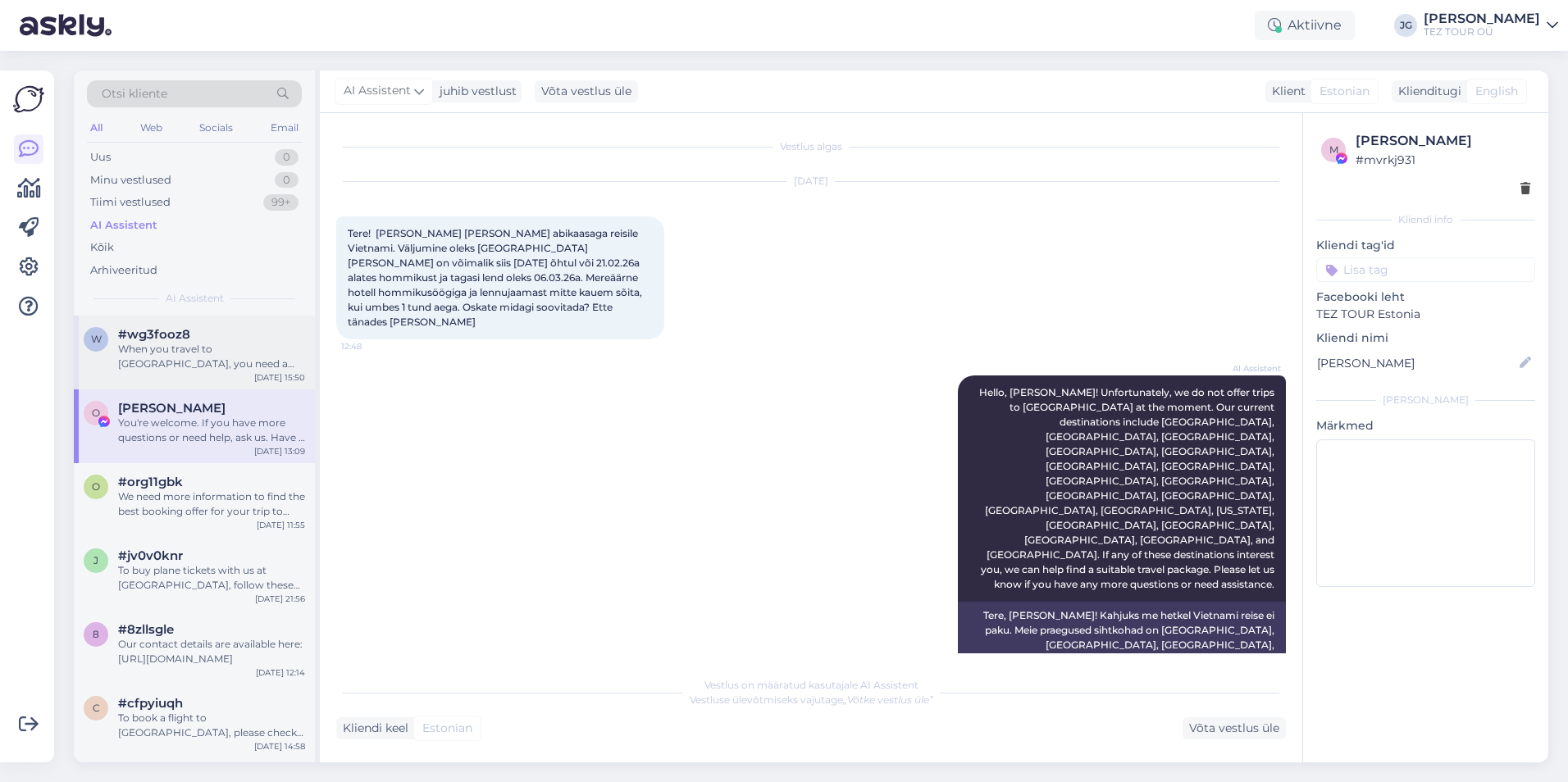
click at [176, 352] on div "When you travel to [GEOGRAPHIC_DATA], you need a valid travel document. If you …" at bounding box center [211, 357] width 187 height 30
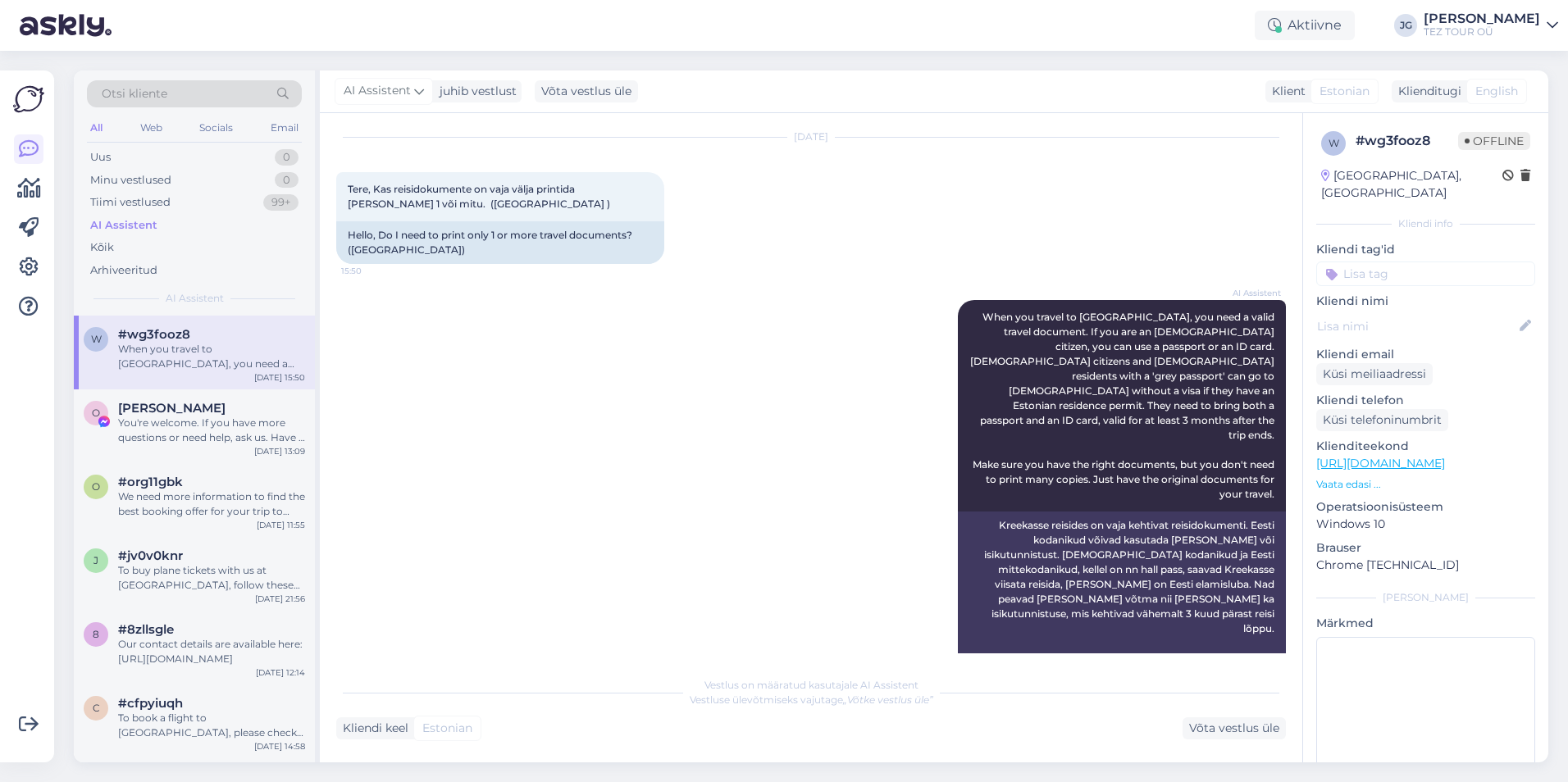
scroll to position [66, 0]
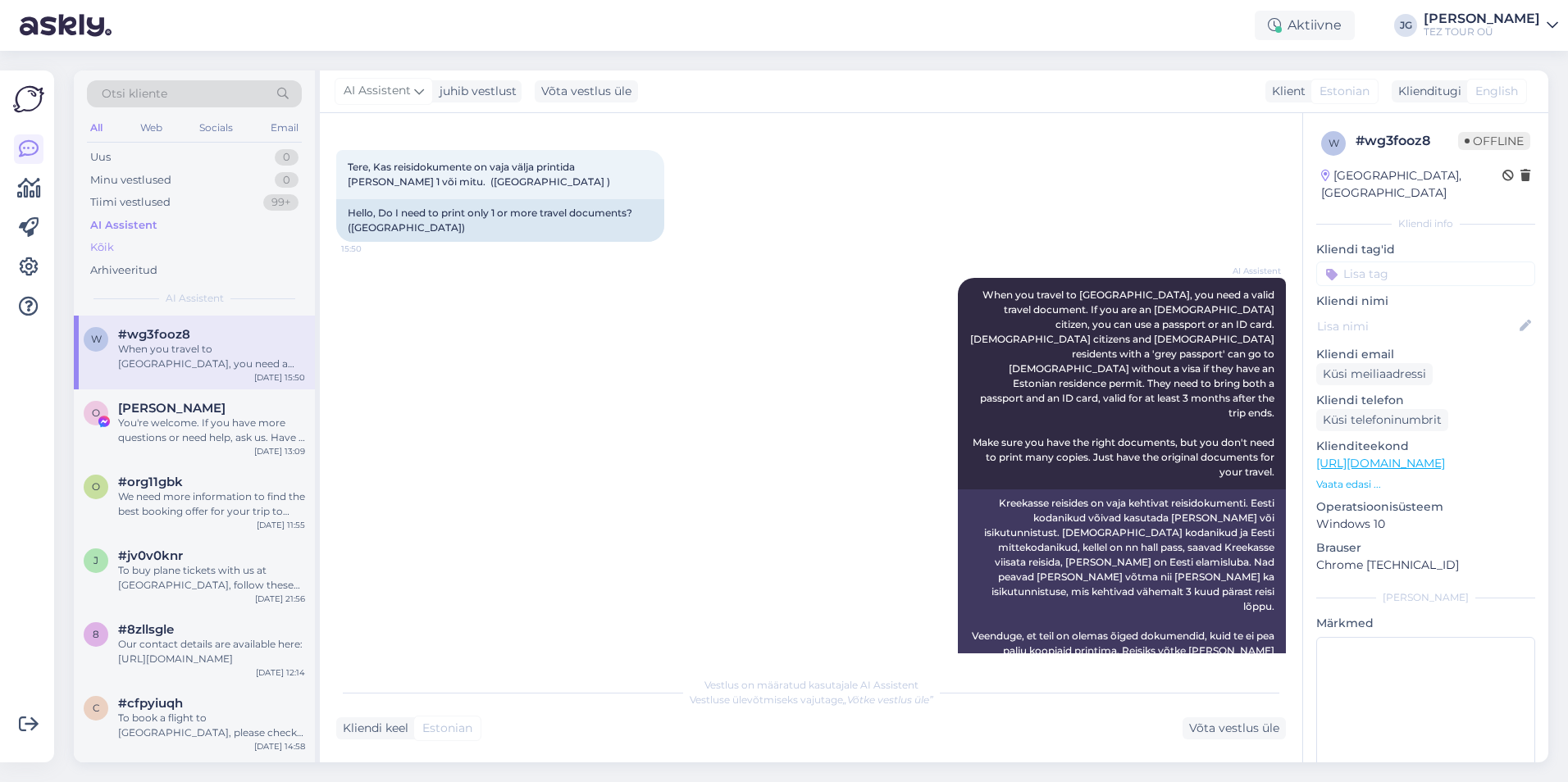
click at [106, 248] on div "Kõik" at bounding box center [102, 247] width 24 height 17
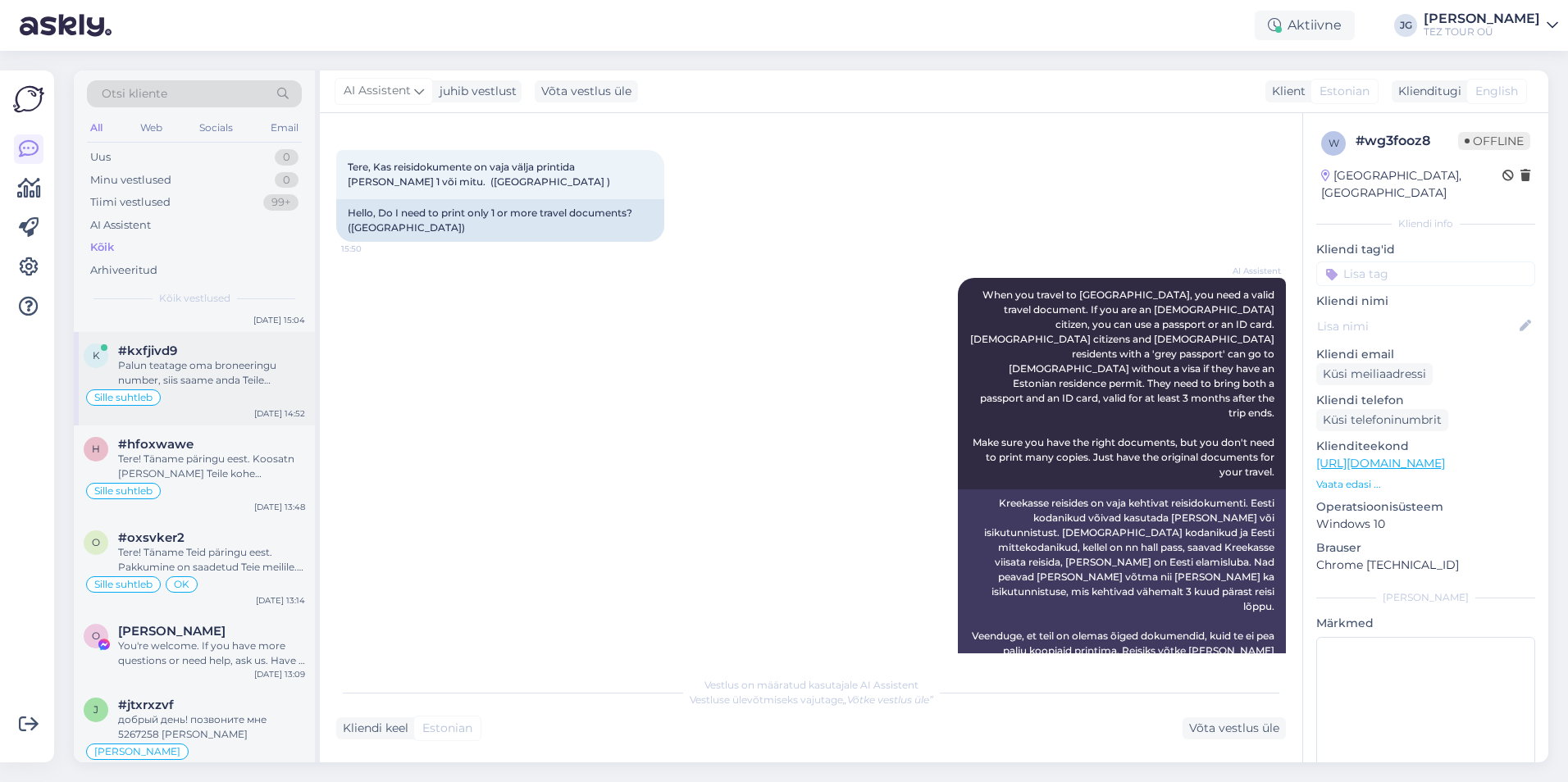
scroll to position [410, 0]
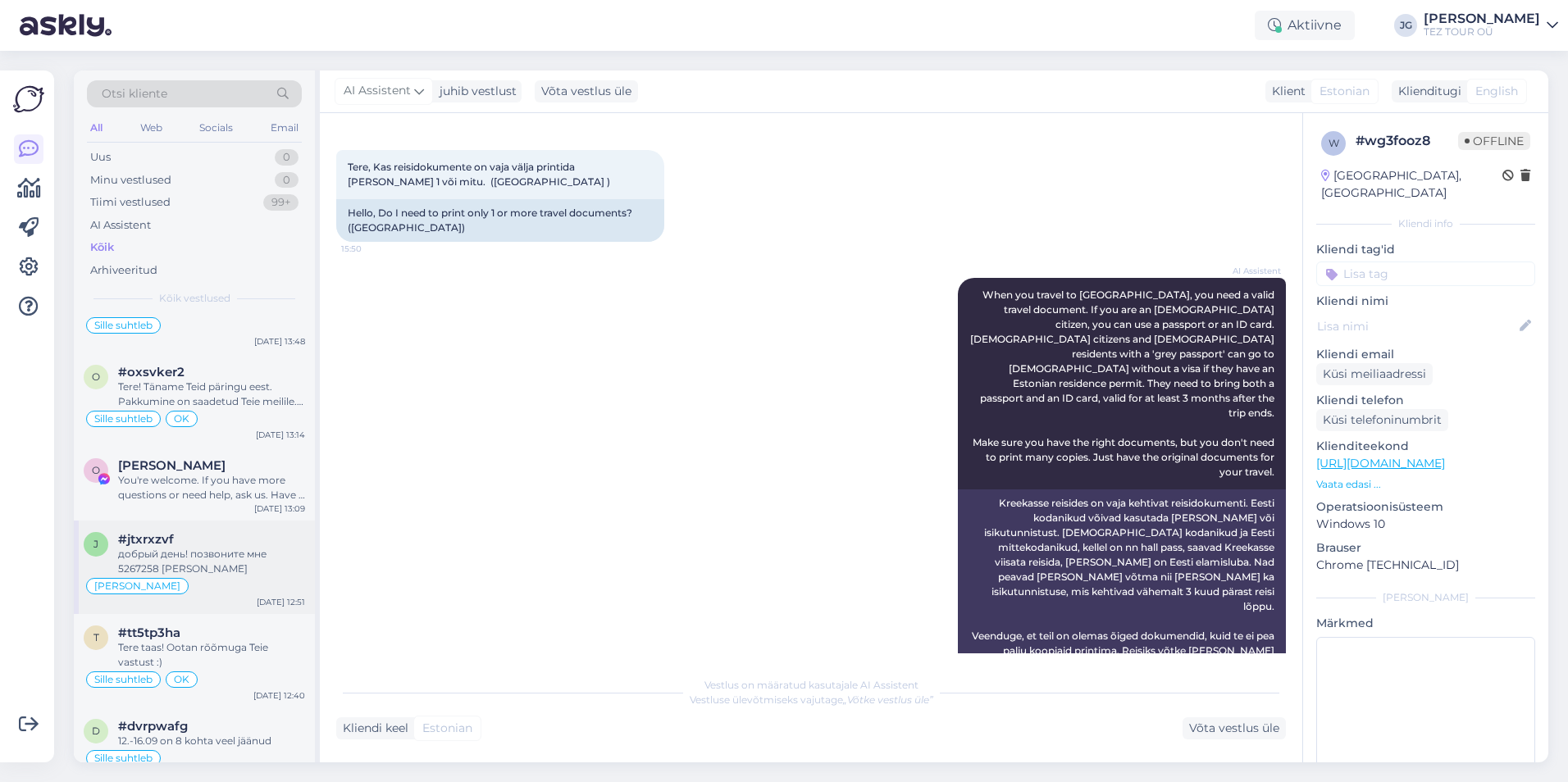
click at [250, 579] on div "[PERSON_NAME]" at bounding box center [194, 586] width 221 height 20
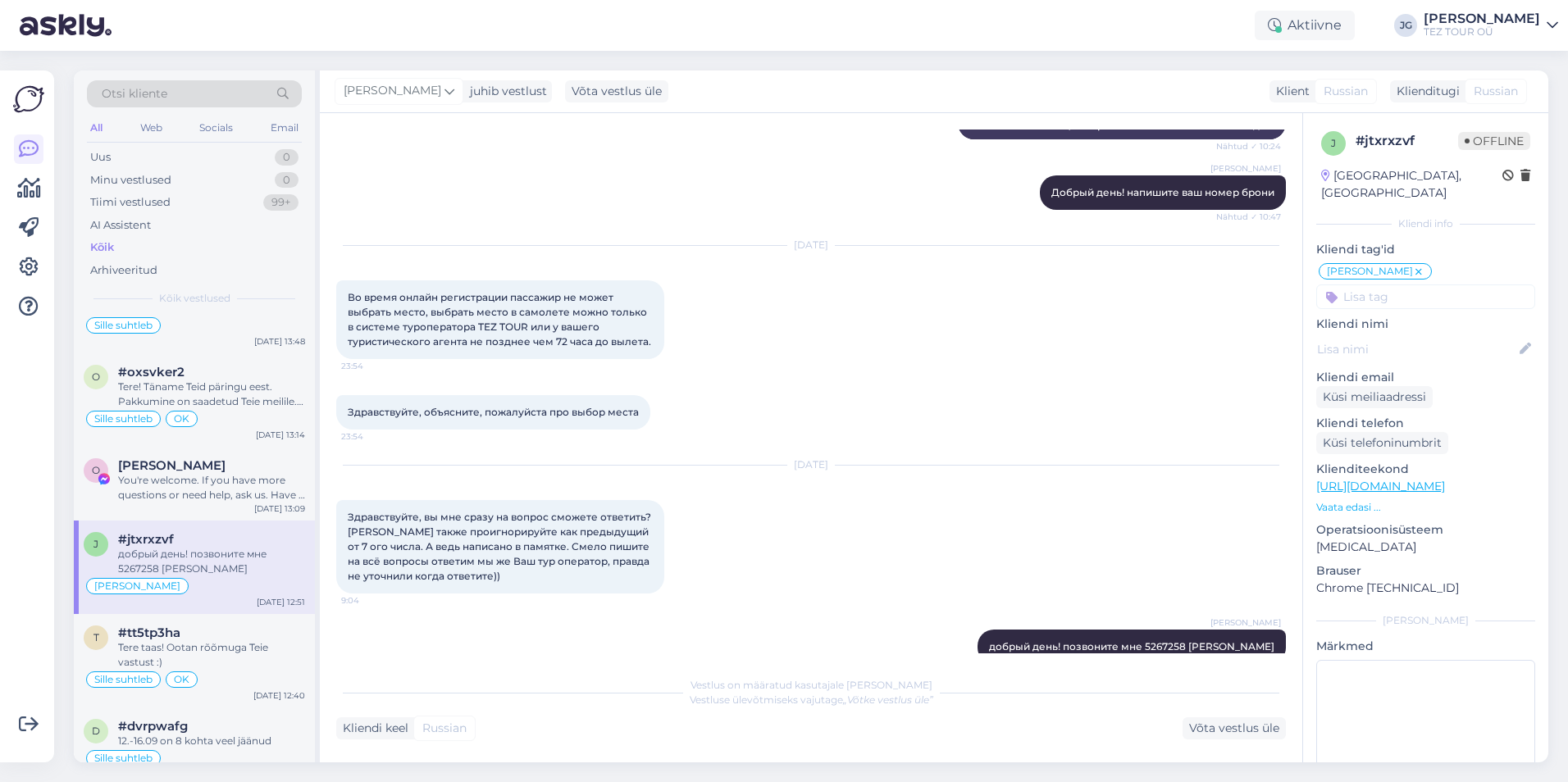
scroll to position [399, 0]
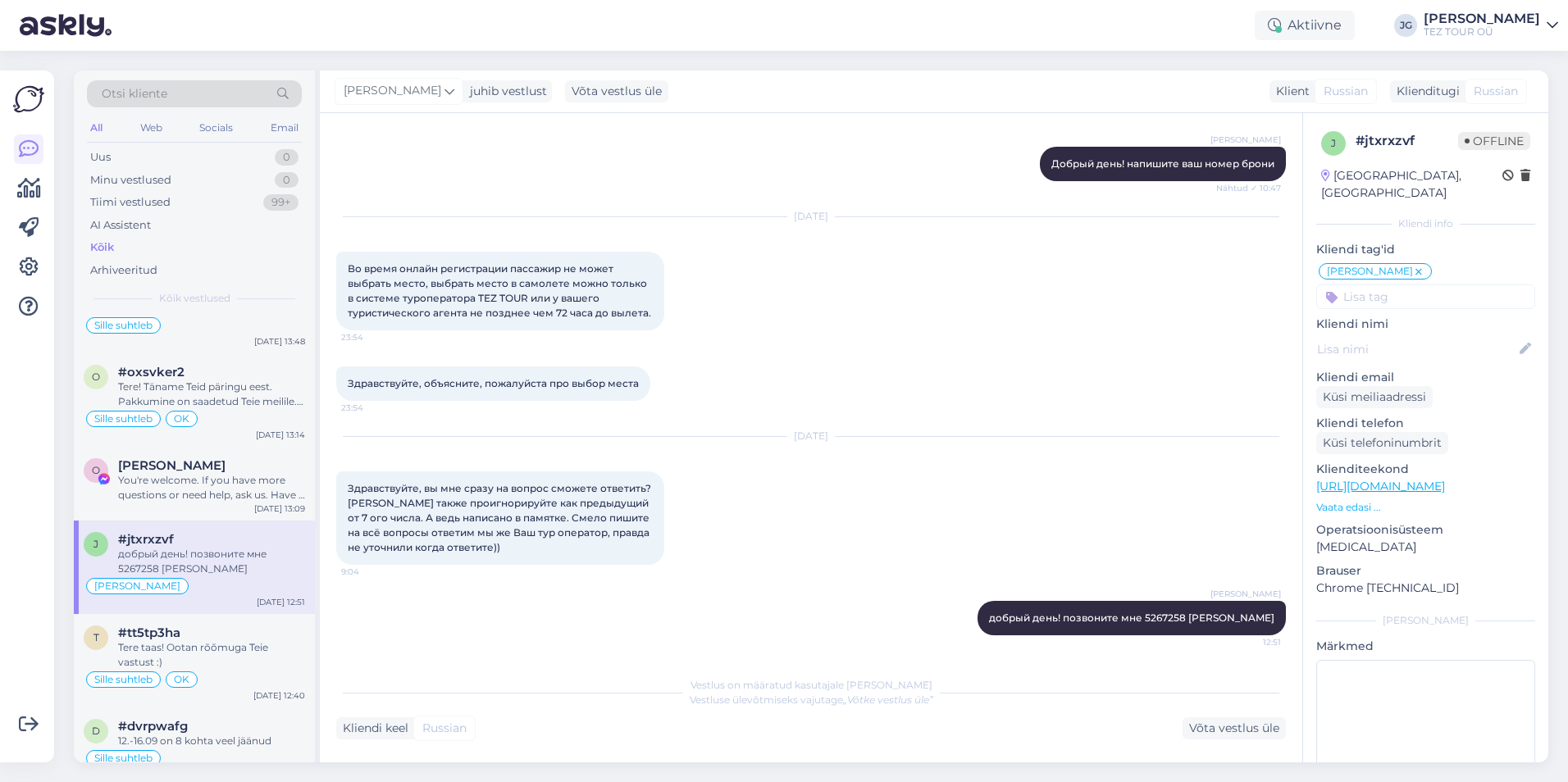
click at [0, 423] on div "Võimalused Veendu, et Askly loob sulle väärtust. Sulge Ühenda FB ja IG sõnumid …" at bounding box center [27, 416] width 55 height 692
click at [215, 480] on div "You're welcome. If you have more questions or need help, ask us. Have a good da…" at bounding box center [211, 488] width 187 height 30
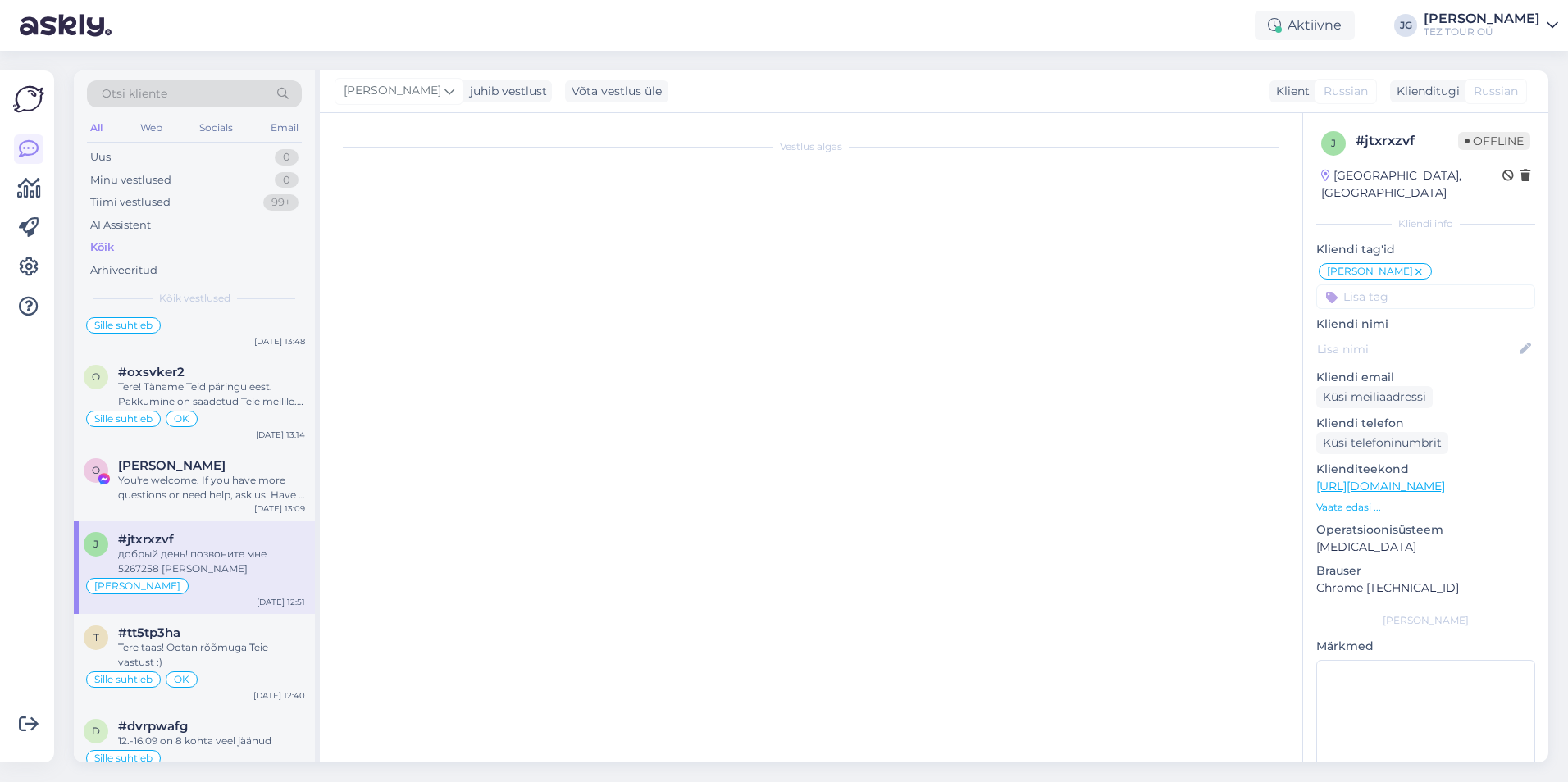
scroll to position [205, 0]
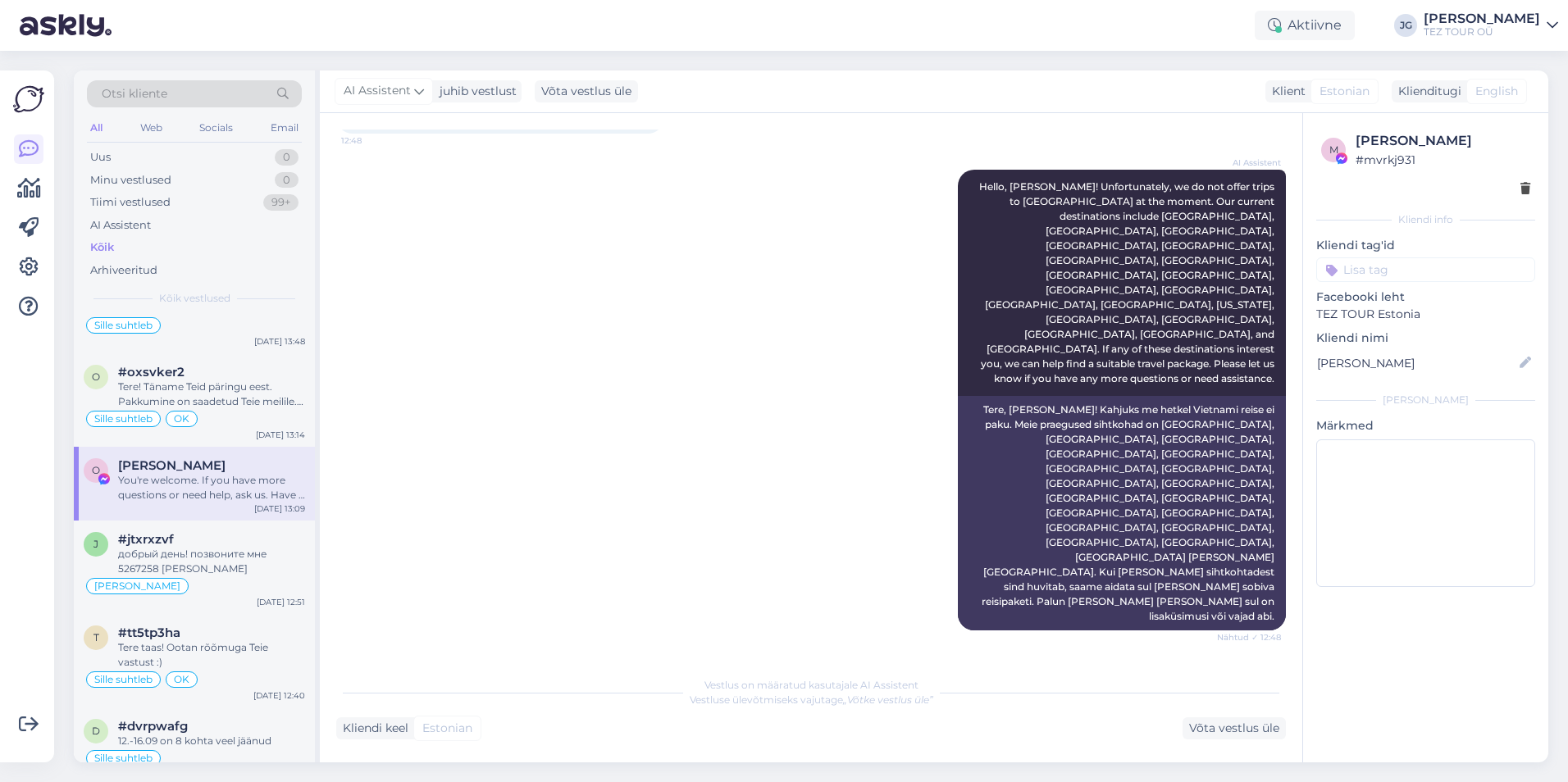
click at [112, 245] on div "Kõik" at bounding box center [102, 247] width 24 height 17
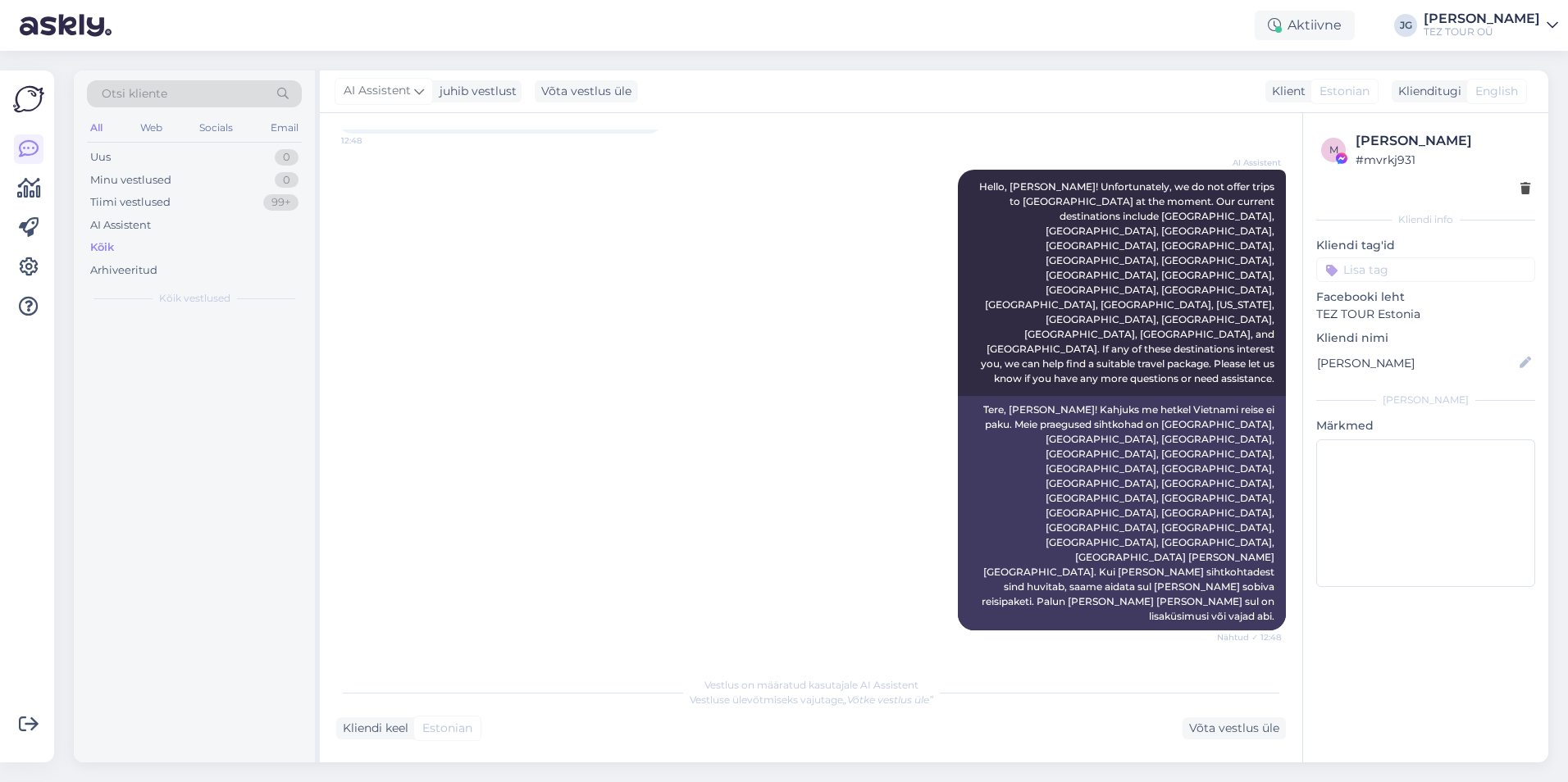
scroll to position [0, 0]
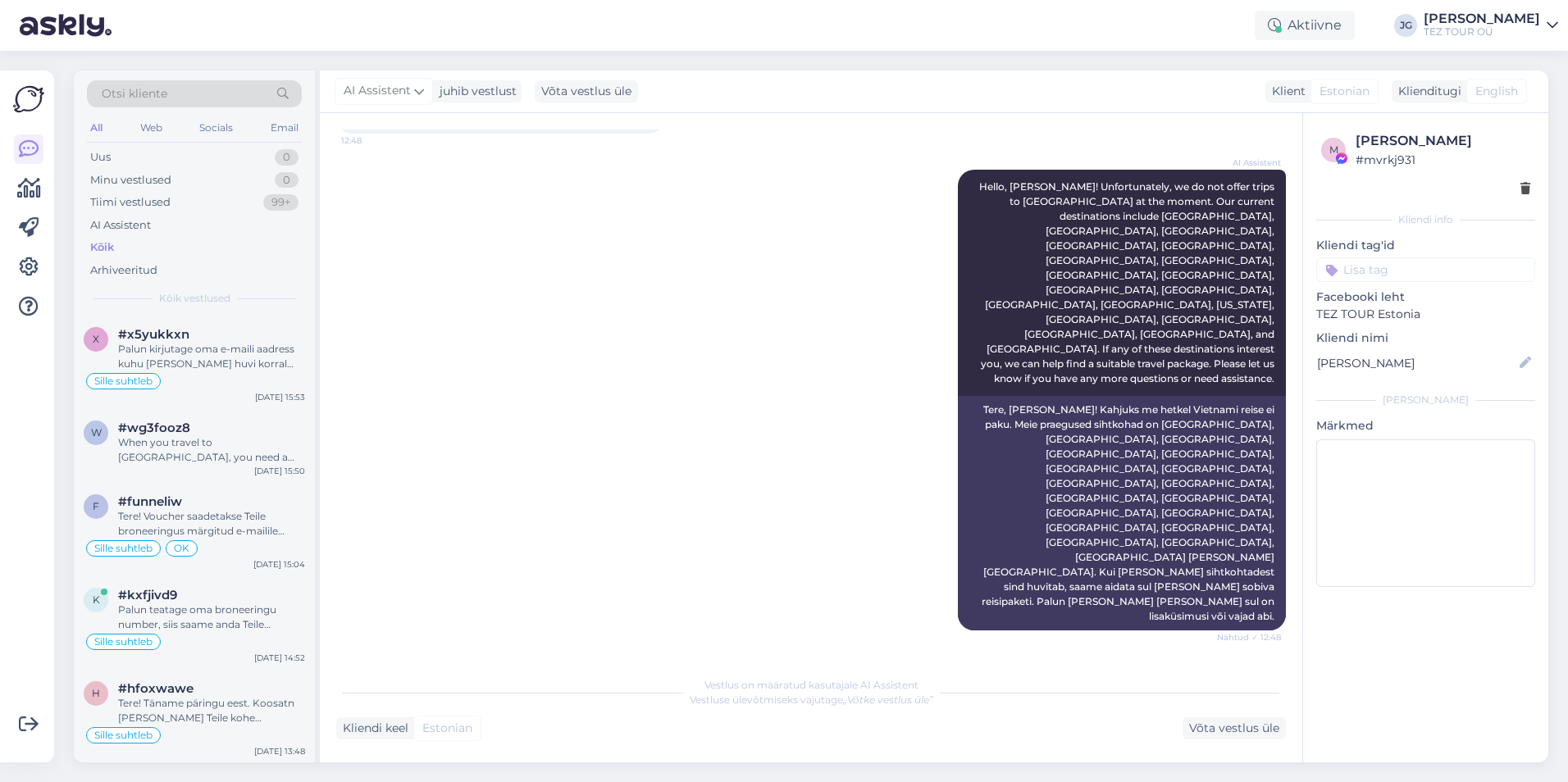
click at [112, 245] on div "Kõik" at bounding box center [102, 247] width 24 height 17
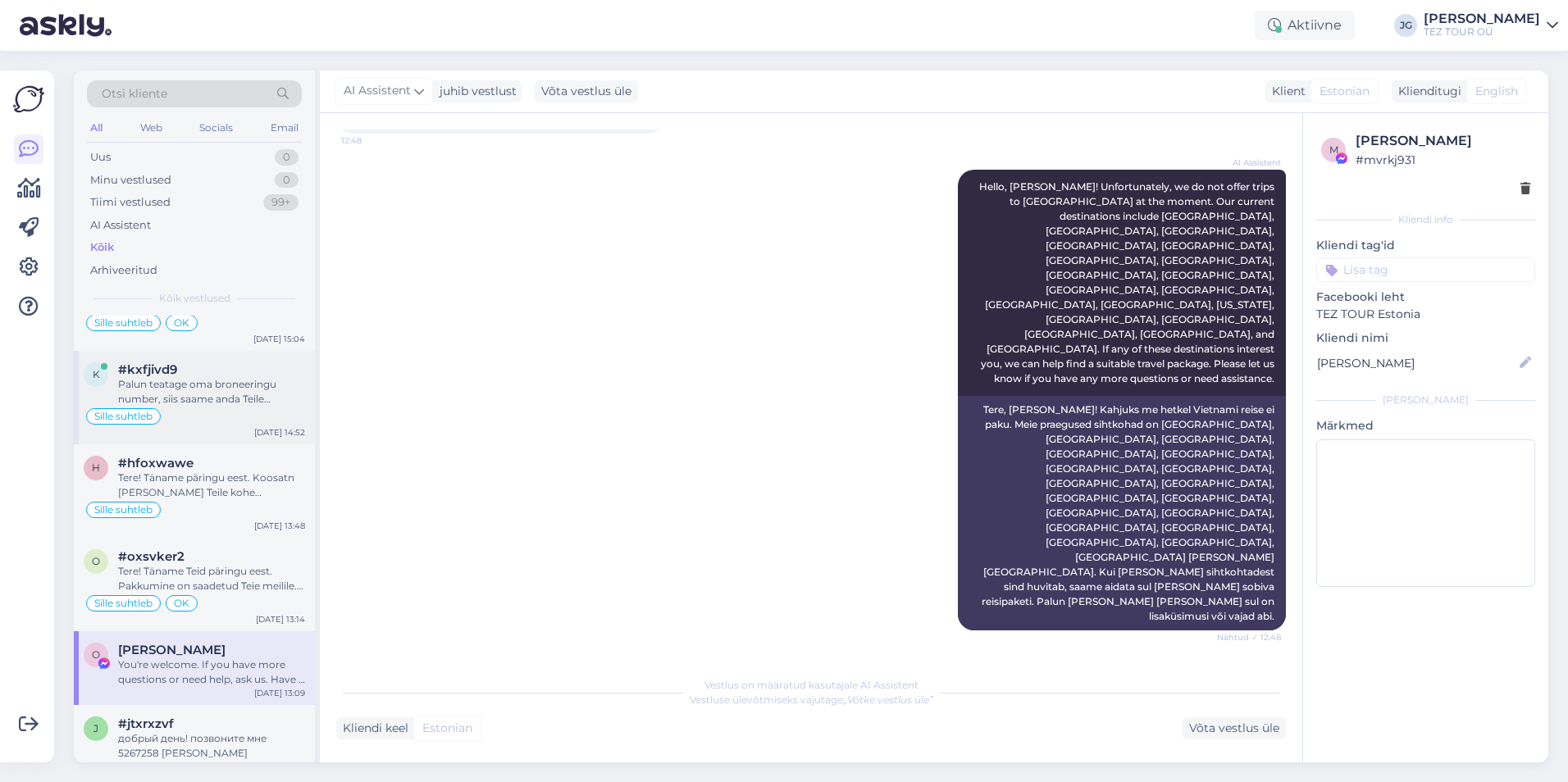
scroll to position [328, 0]
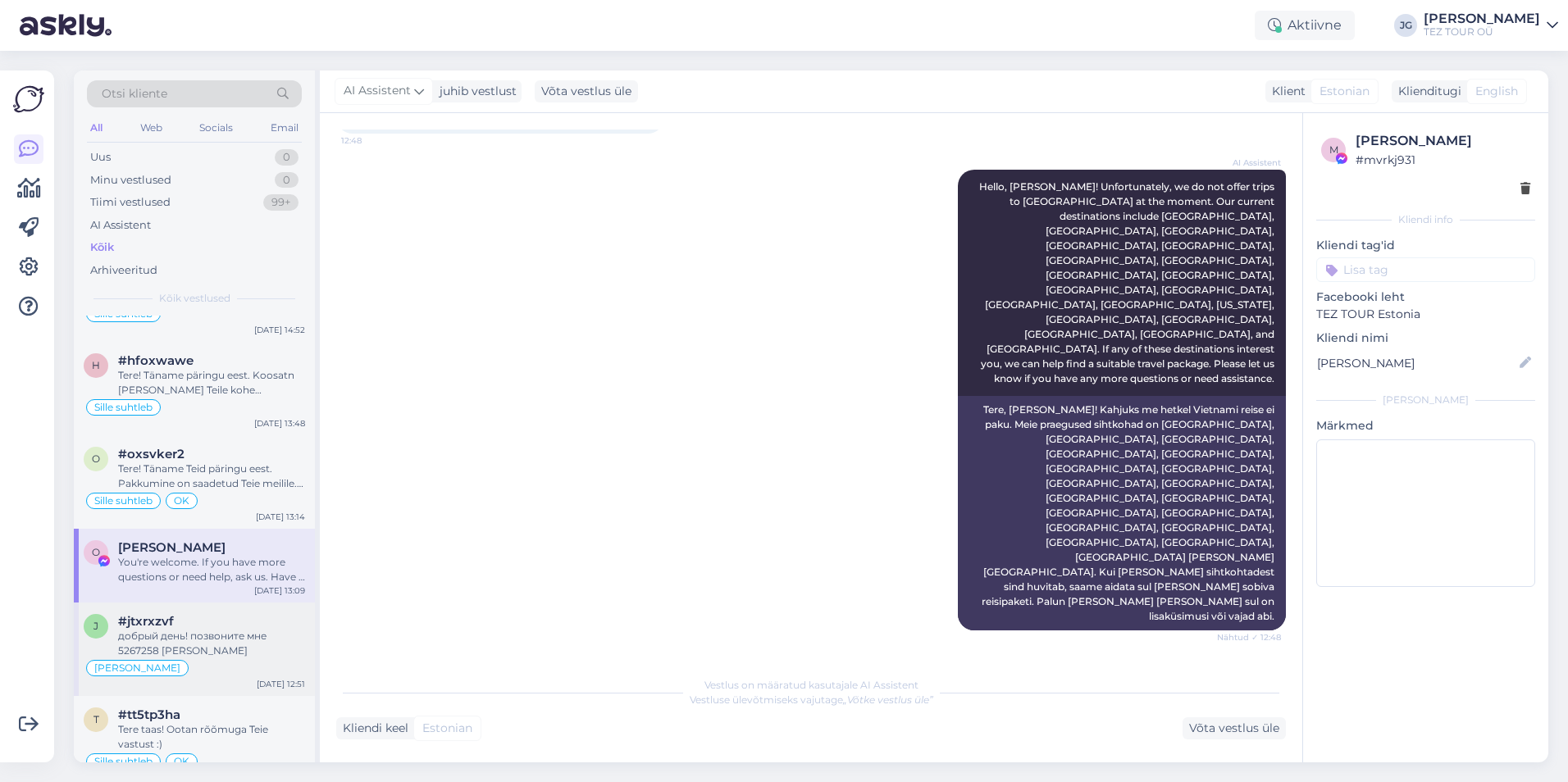
click at [222, 654] on div "добрый день! позвоните мне 5267258 [PERSON_NAME]" at bounding box center [211, 644] width 187 height 30
